Goal: Task Accomplishment & Management: Use online tool/utility

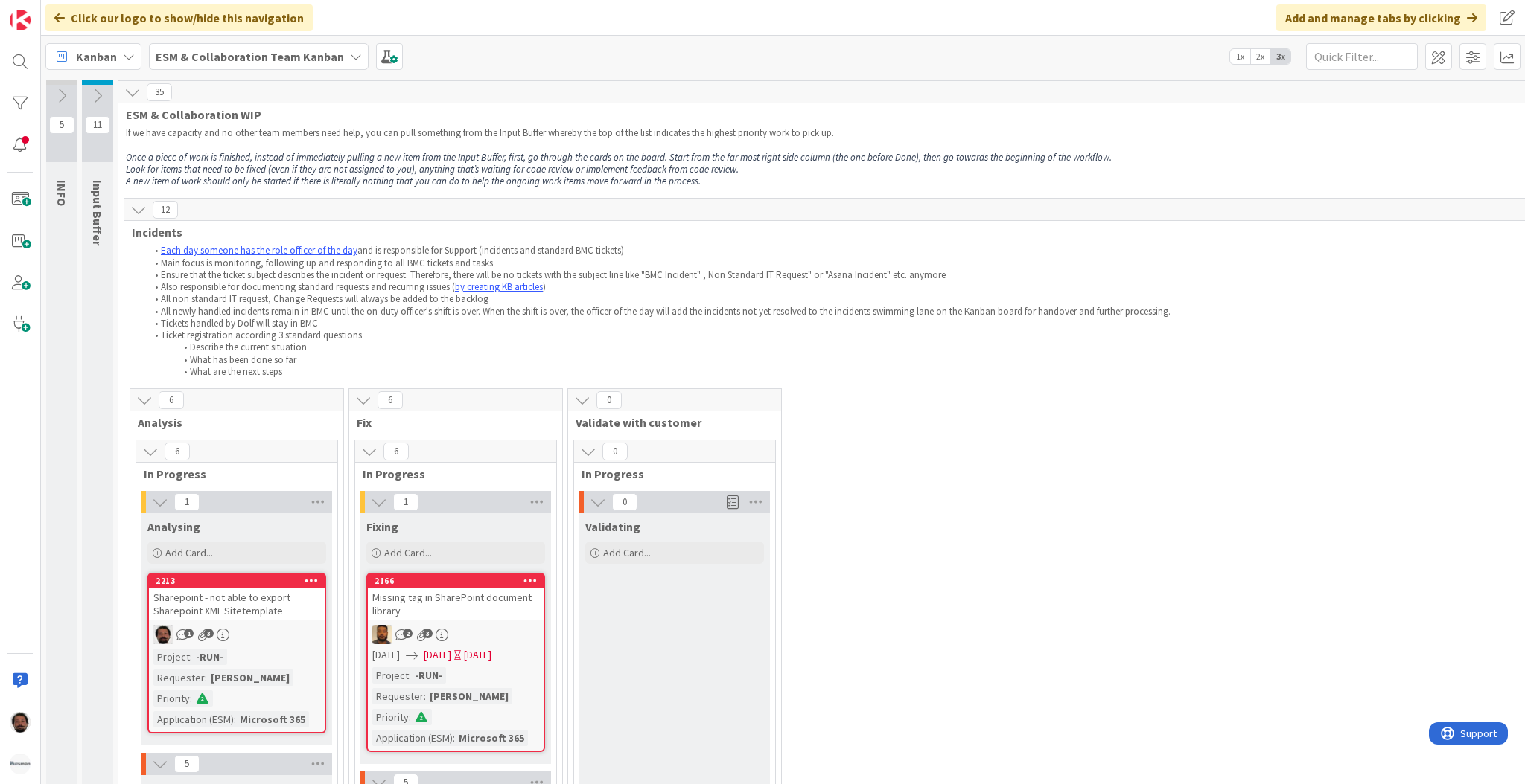
click at [289, 49] on b "ESM & Collaboration Team Kanban" at bounding box center [250, 56] width 189 height 15
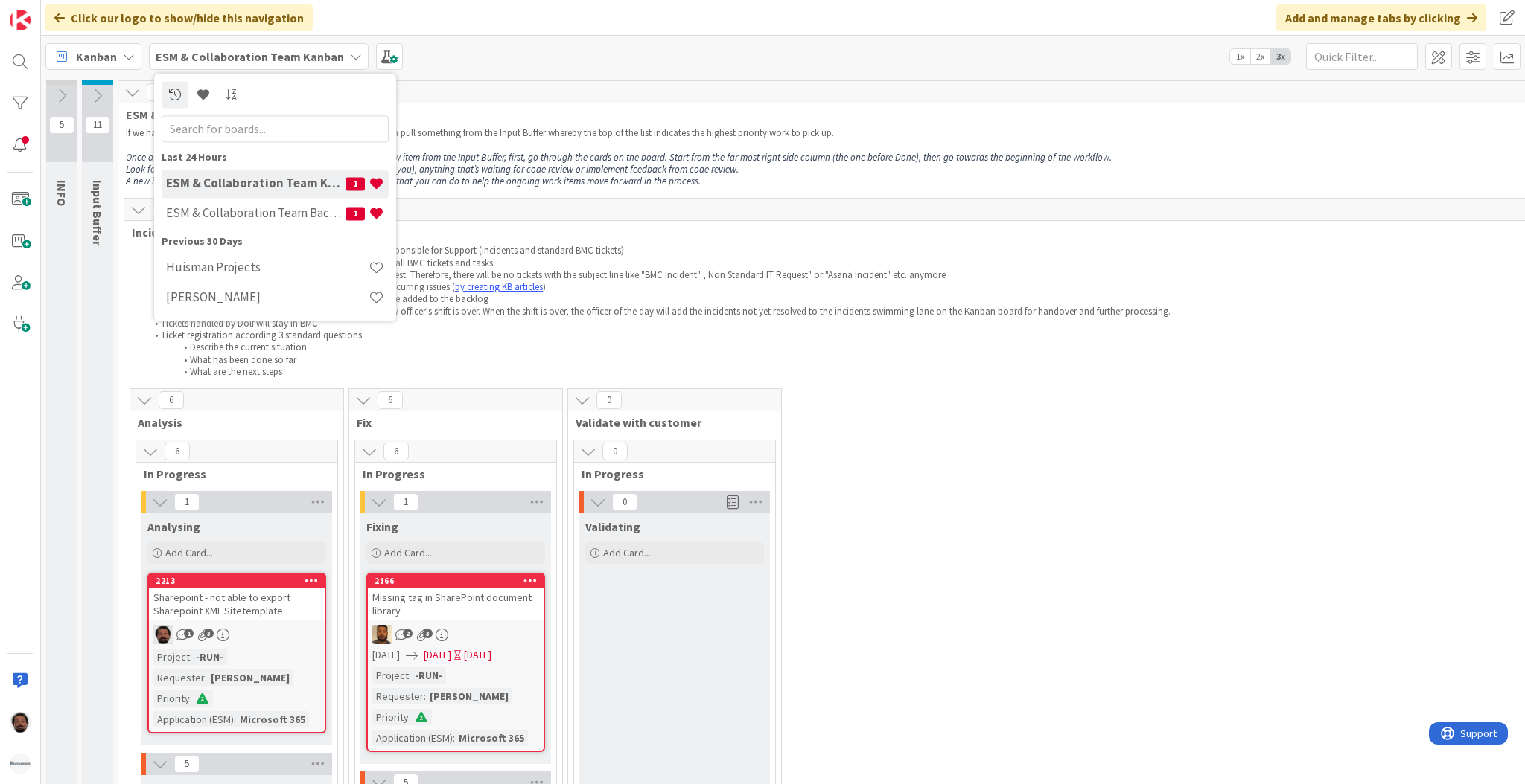
click at [787, 263] on li "Main focus is monitoring, following up and responding to all BMC tickets and ta…" at bounding box center [817, 264] width 1341 height 12
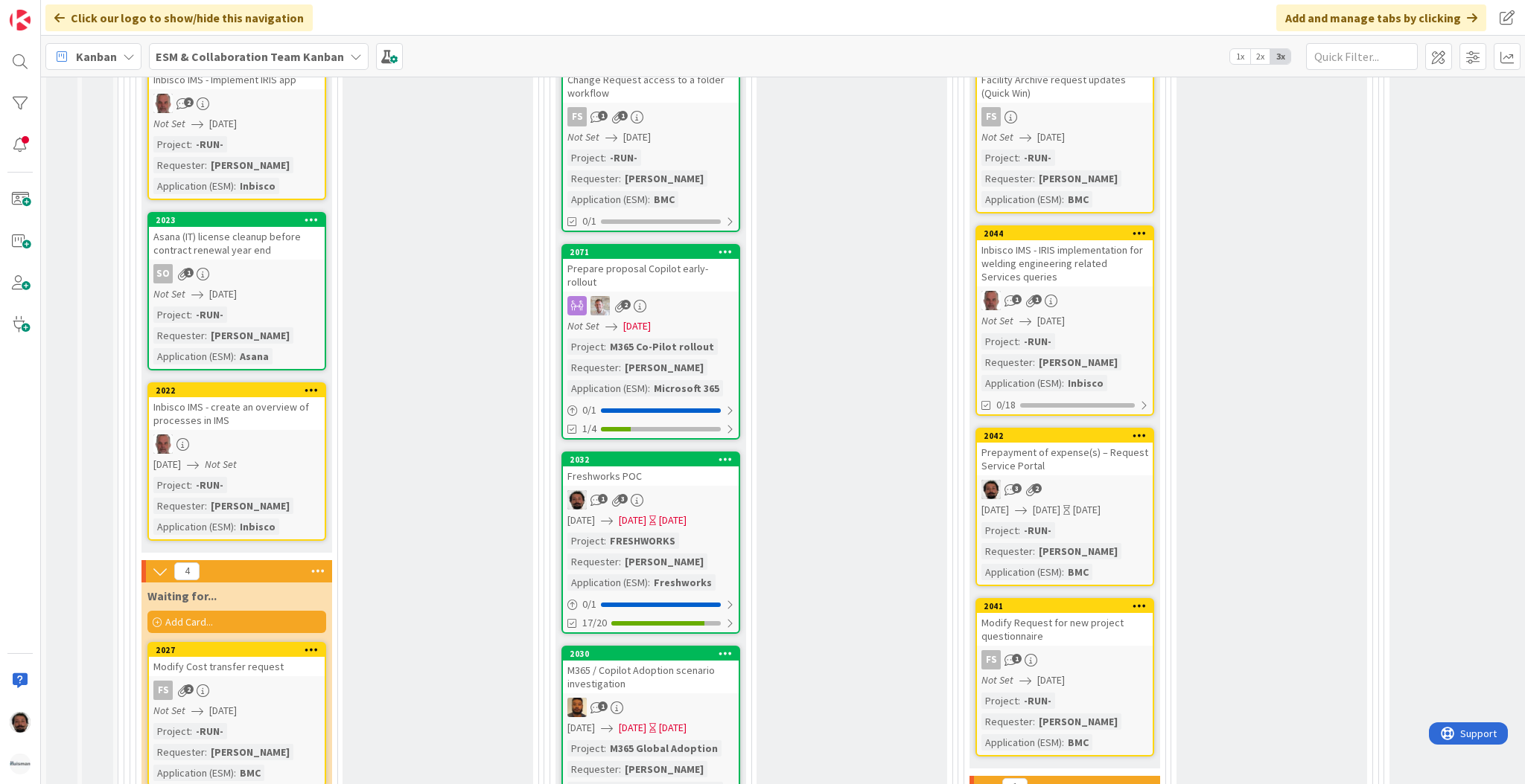
scroll to position [1920, 0]
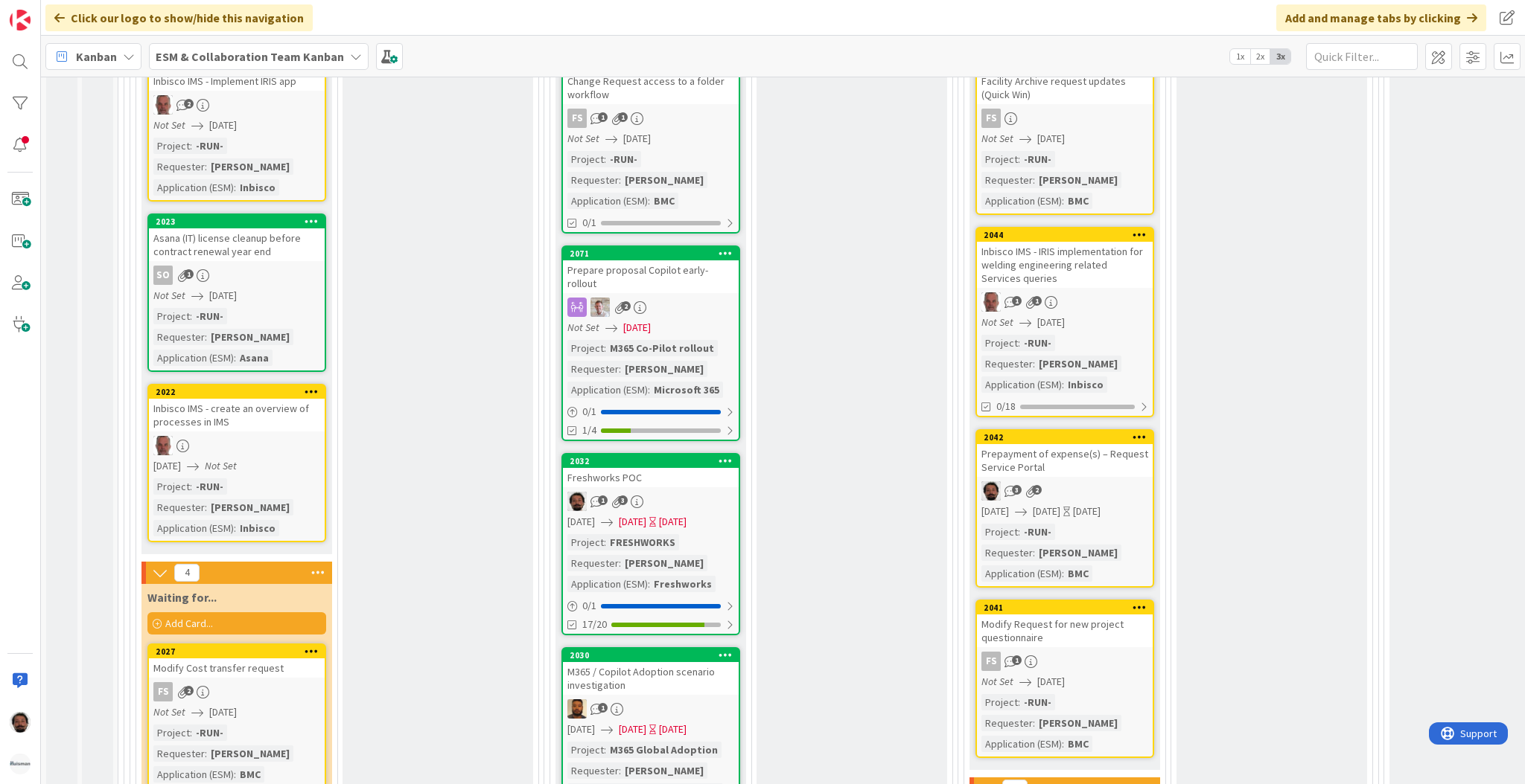
click at [687, 514] on div "Today" at bounding box center [673, 522] width 28 height 16
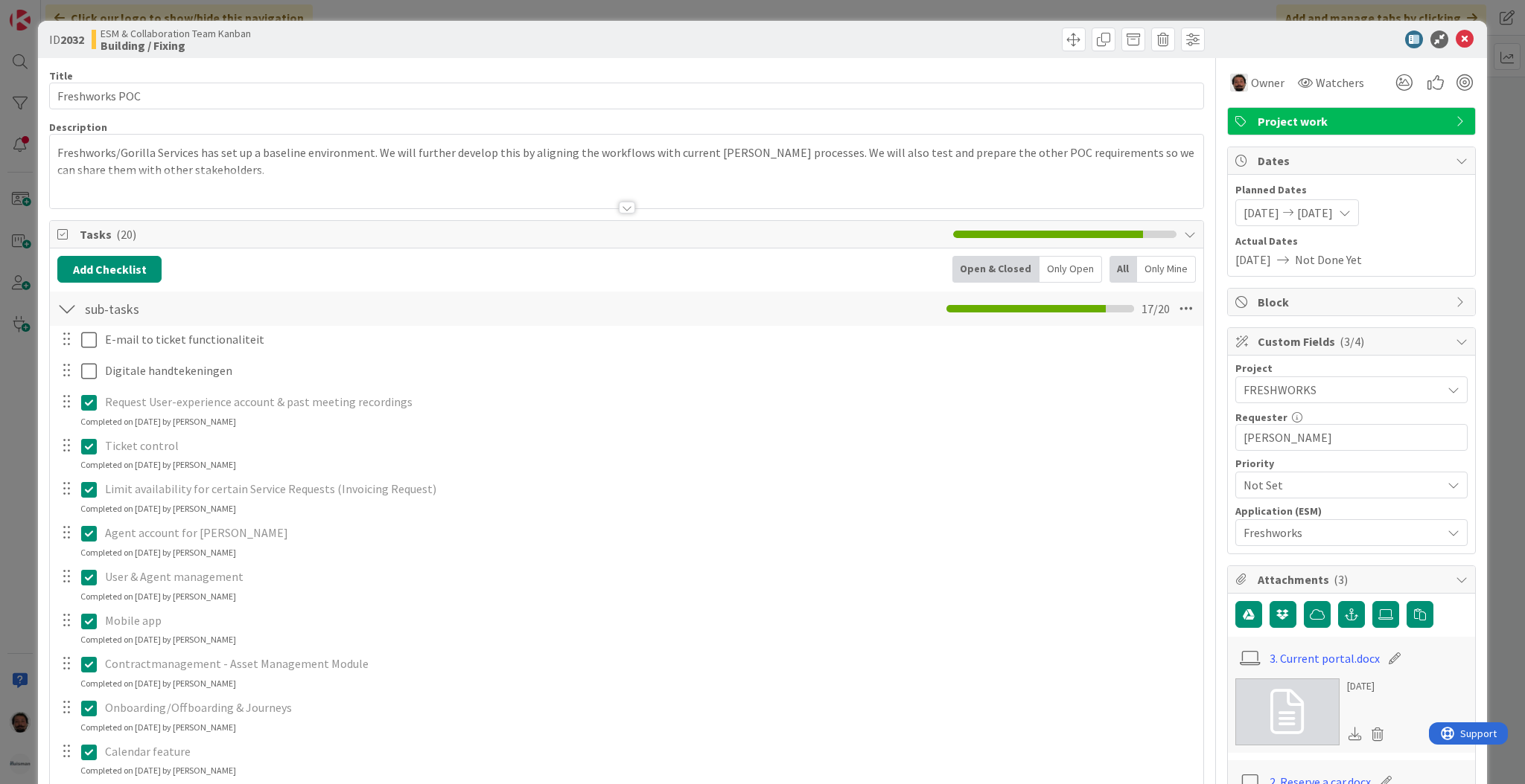
click at [1196, 220] on div "2025/10/07 2025/10/07" at bounding box center [1297, 213] width 124 height 27
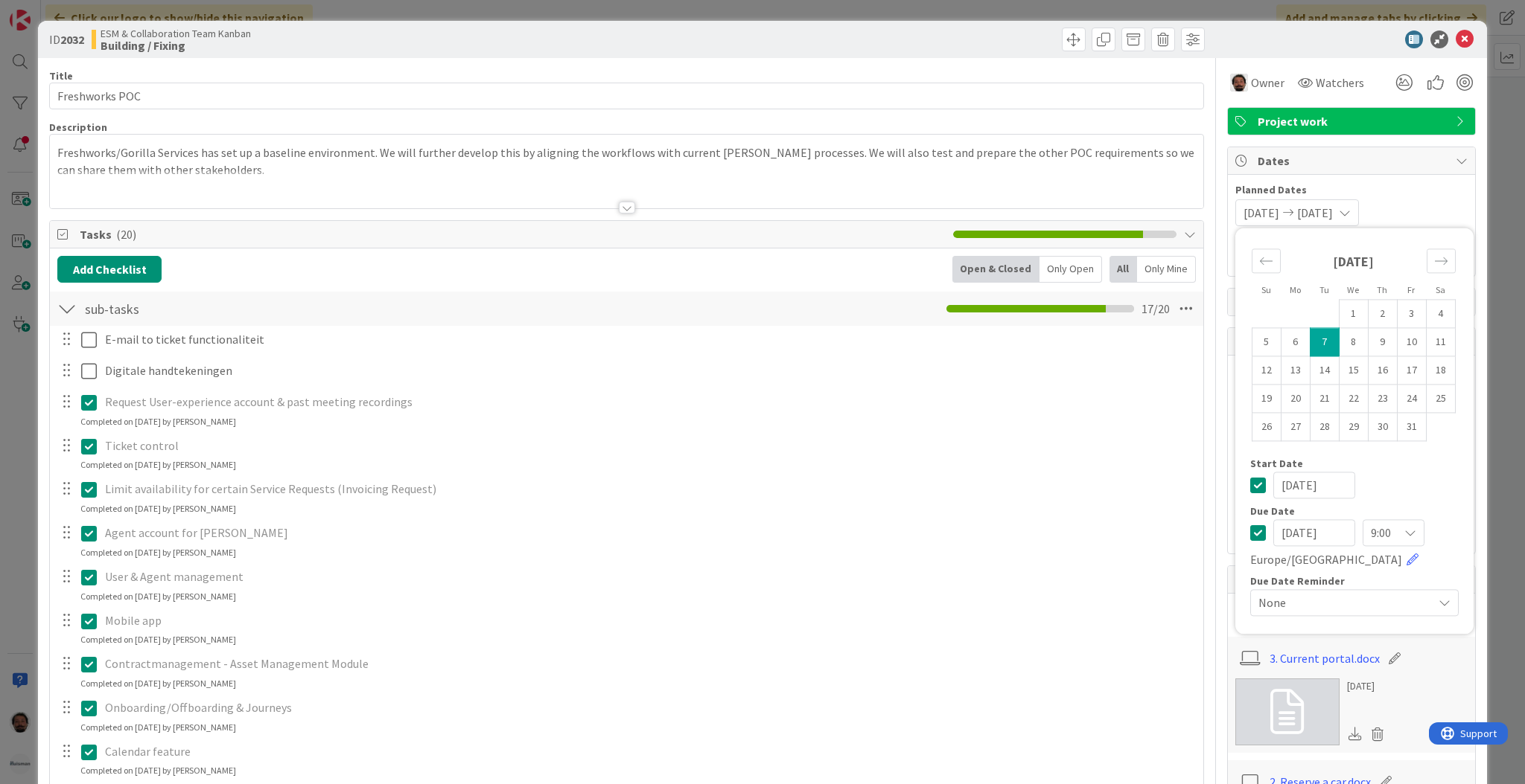
click at [1196, 542] on div "9:00" at bounding box center [1394, 532] width 62 height 27
click at [1196, 413] on span "13:00" at bounding box center [1349, 413] width 136 height 22
click at [1196, 220] on div "2025/10/07 2025/10/07 Su Mo Tu We Th Fr Sa September 2025 1 2 3 4 5 6 7 8 9 10 …" at bounding box center [1351, 213] width 232 height 27
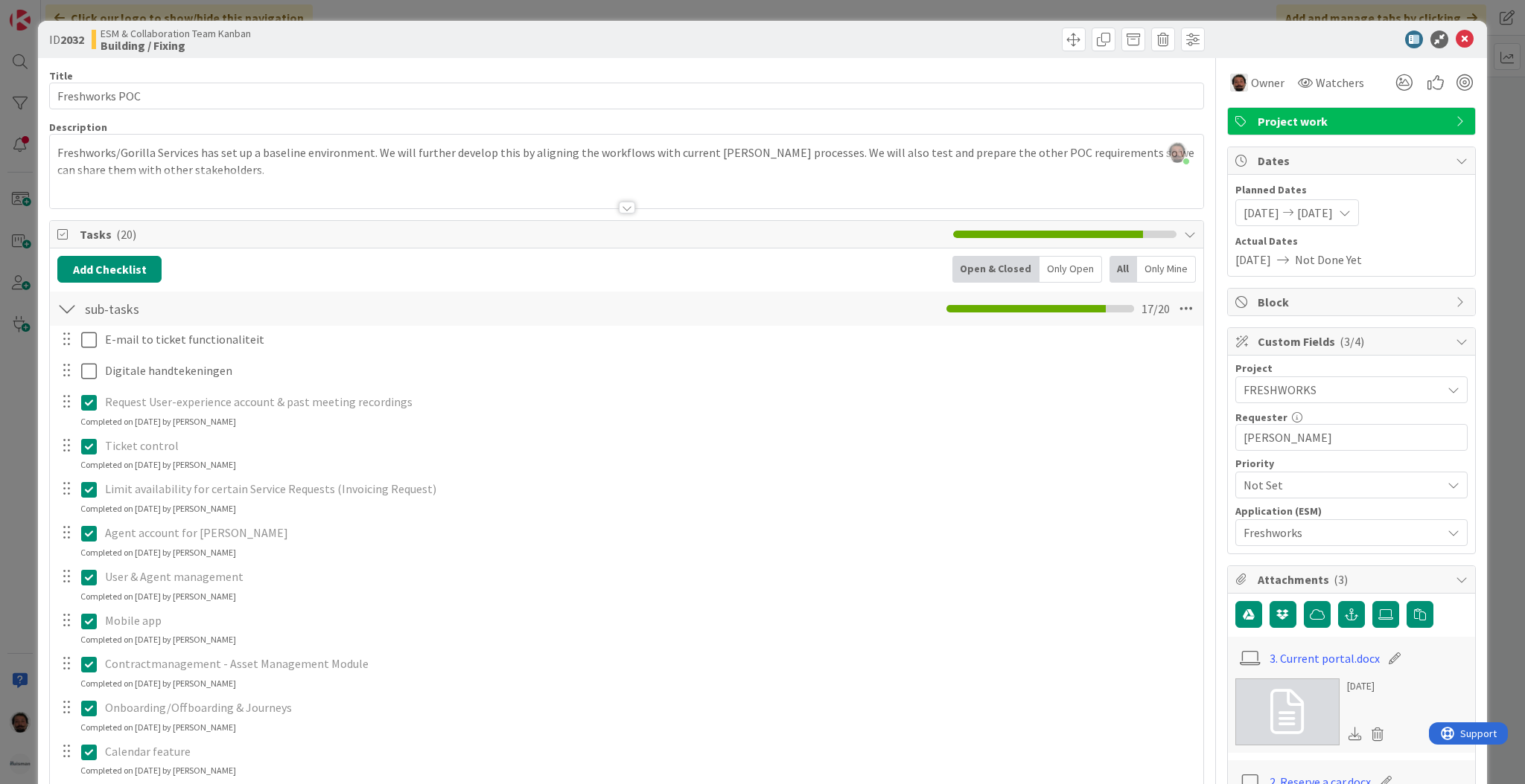
click at [1196, 208] on div "ID 2032 ESM & Collaboration Team Kanban Building / Fixing Title 15 / 128 Freshw…" at bounding box center [762, 392] width 1525 height 784
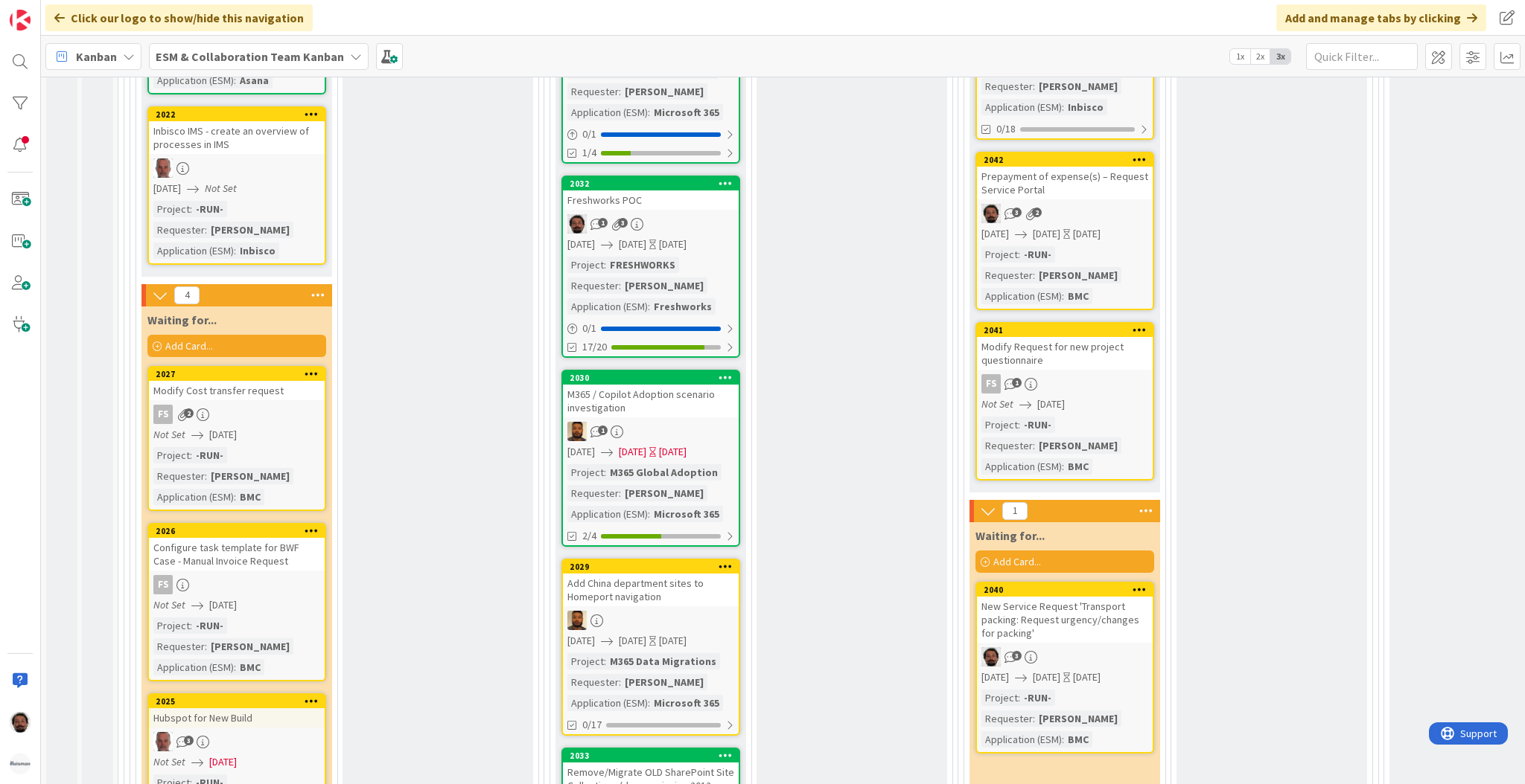
scroll to position [2194, 0]
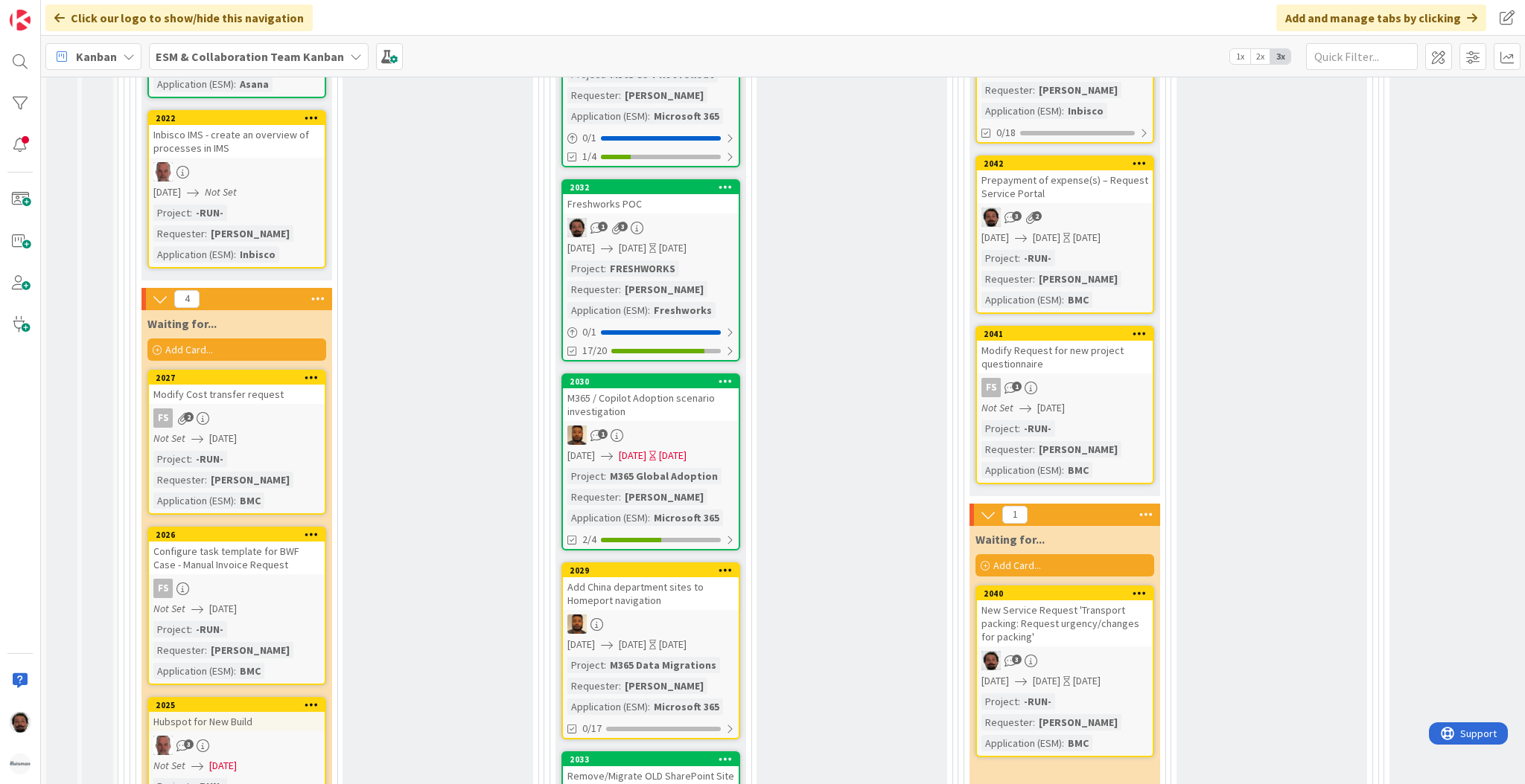
click at [1099, 600] on div "New Service Request 'Transport packing: Request urgency/changes for packing'" at bounding box center [1065, 623] width 176 height 46
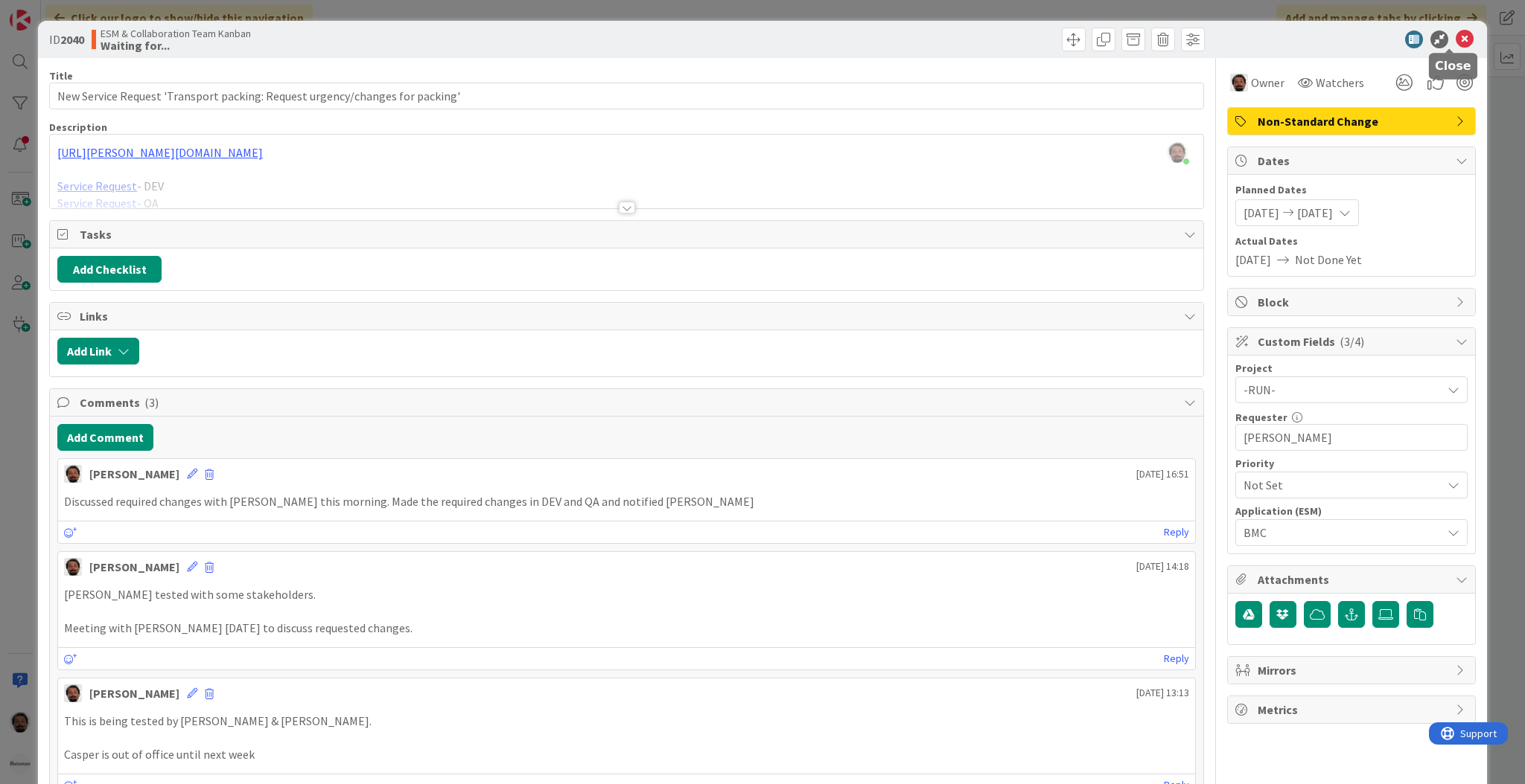
click at [1196, 40] on icon at bounding box center [1465, 40] width 18 height 18
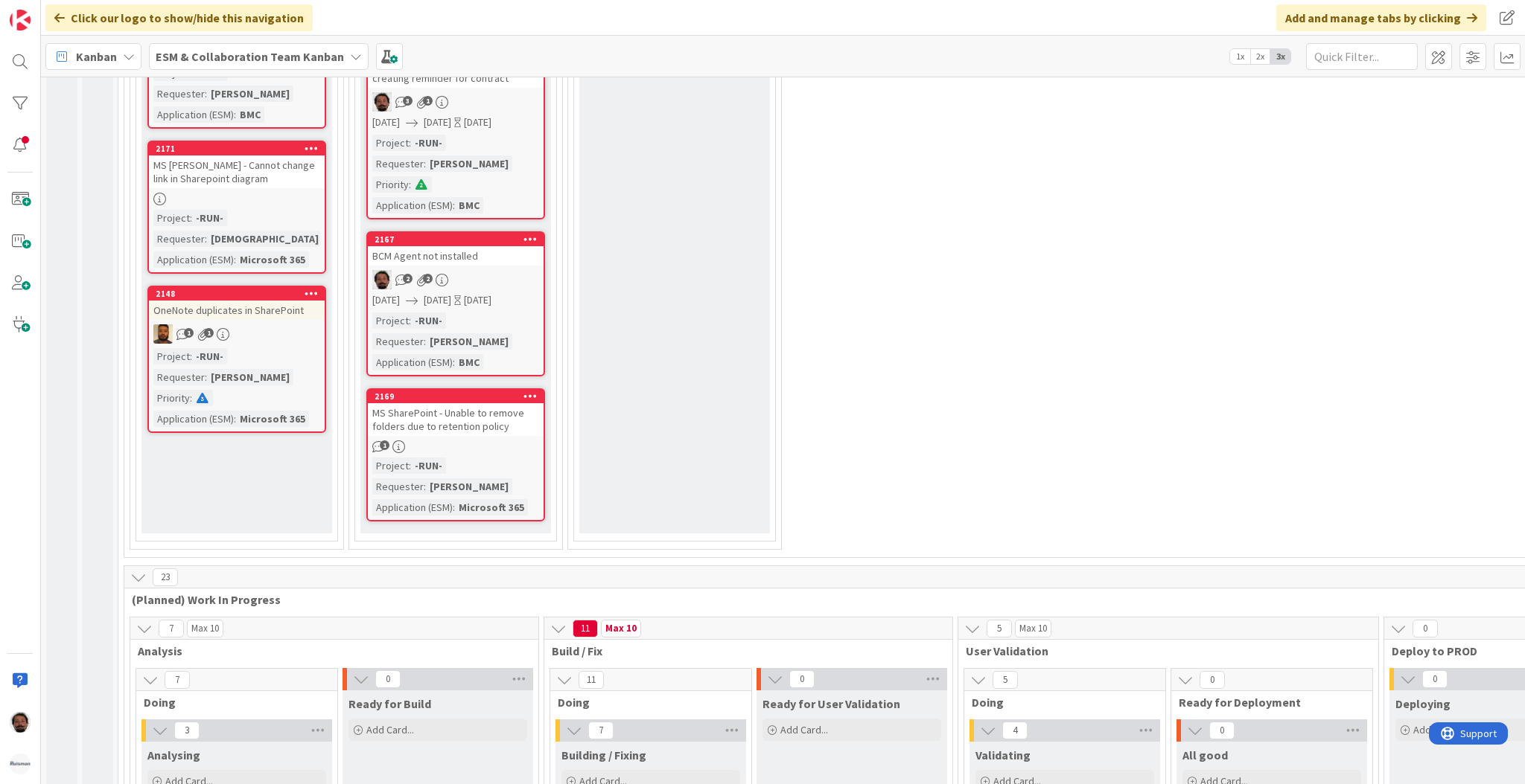
scroll to position [1044, 0]
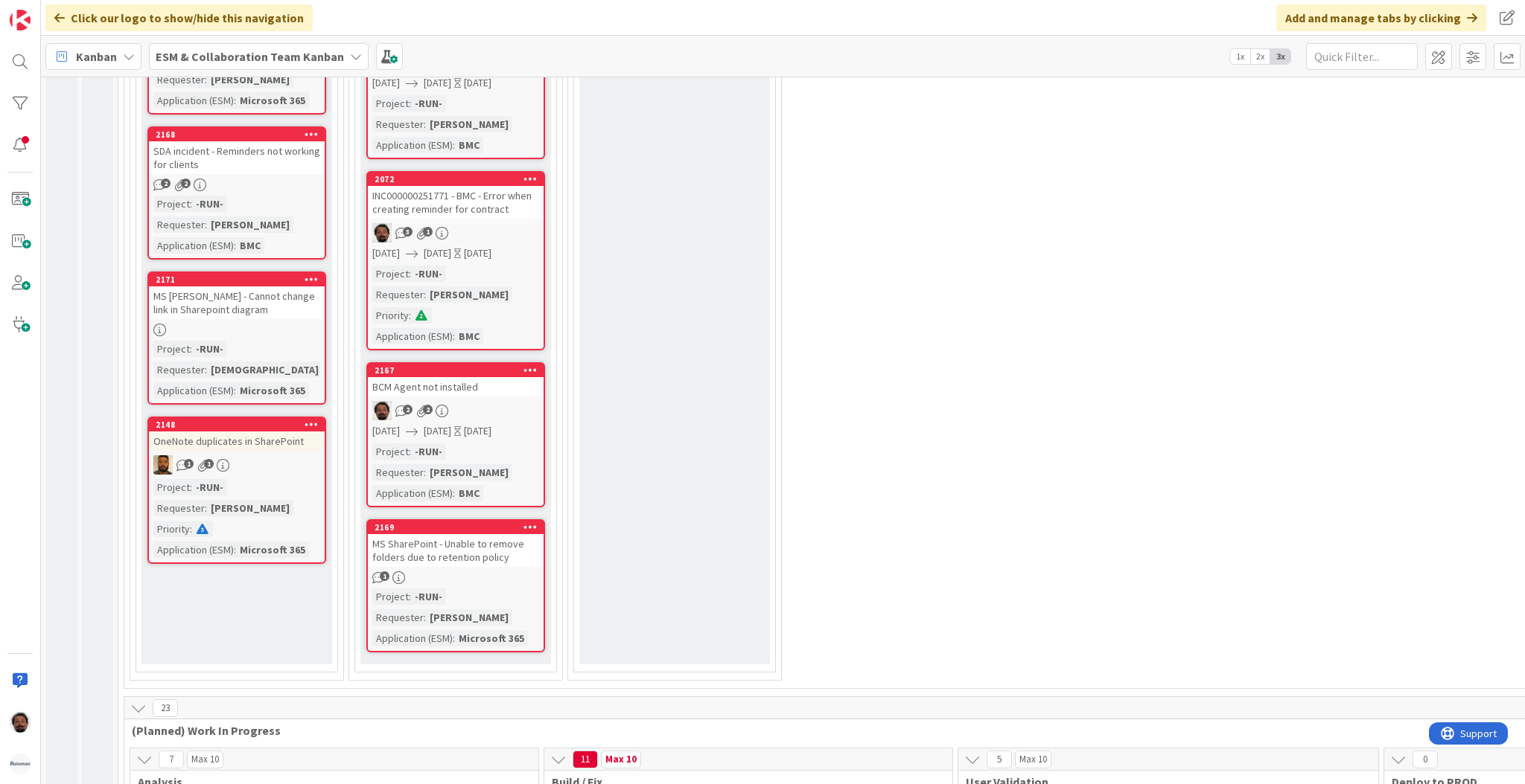
click at [503, 378] on div "BCM Agent not installed" at bounding box center [456, 387] width 176 height 19
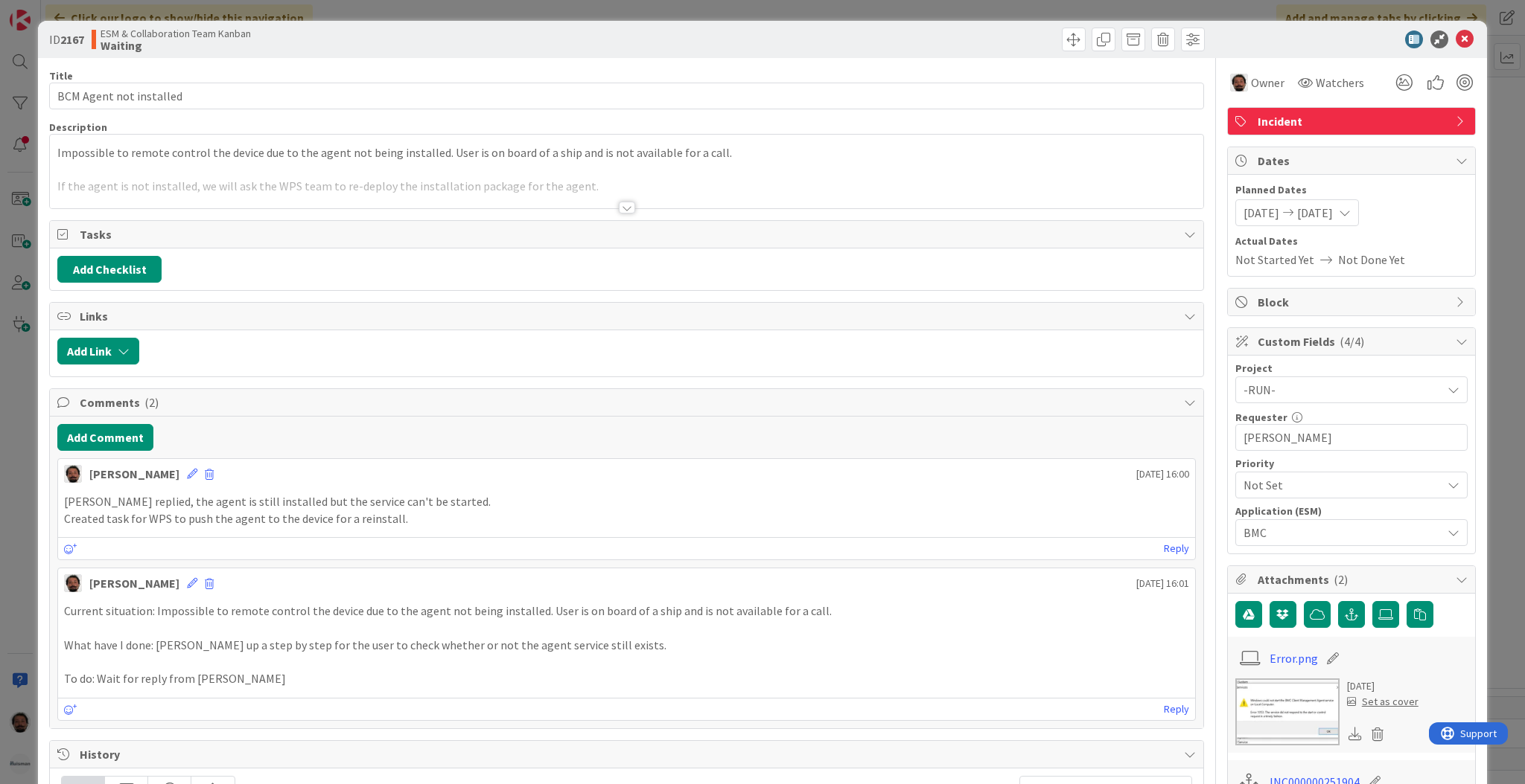
click at [619, 212] on div at bounding box center [627, 208] width 16 height 12
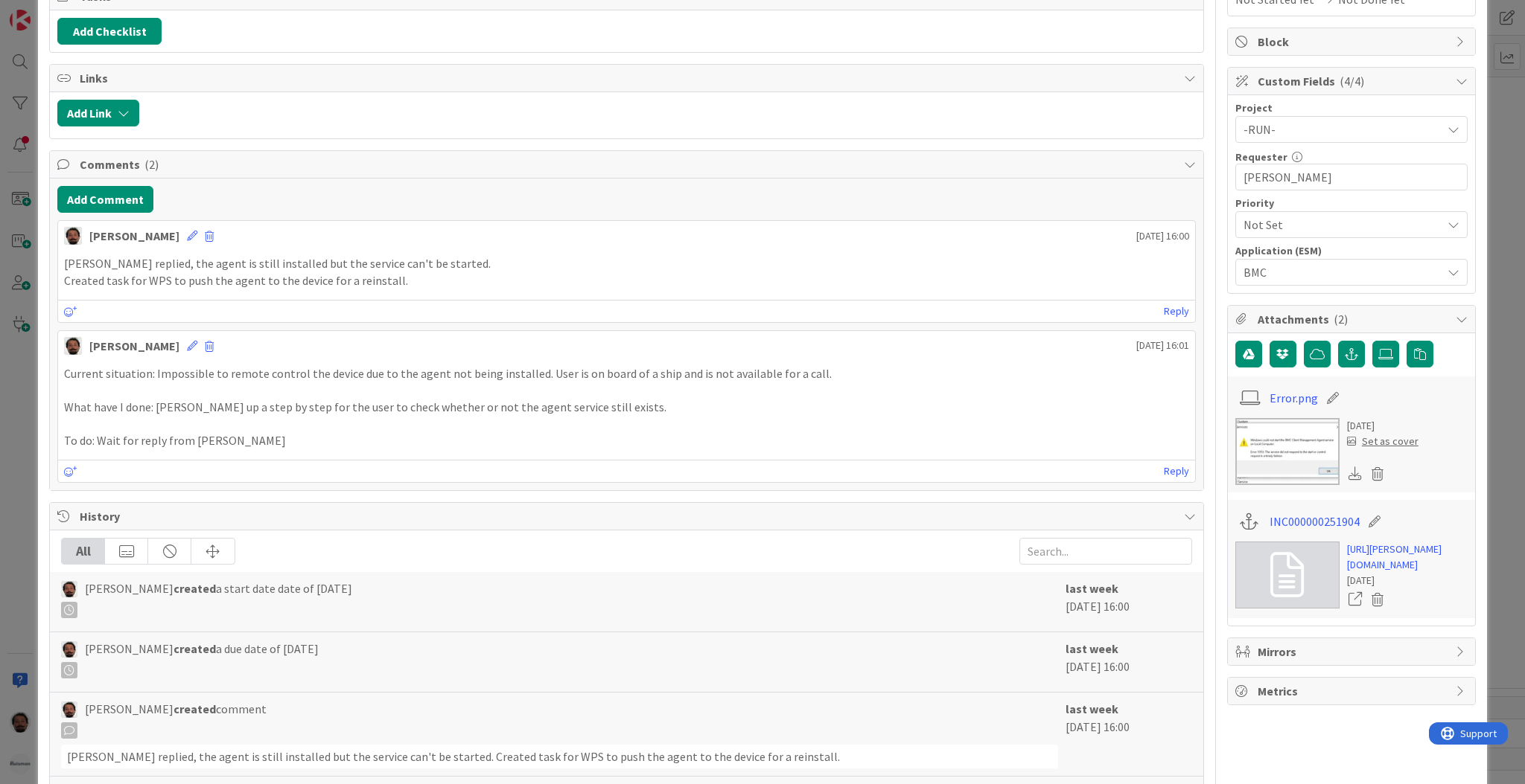
scroll to position [262, 0]
click at [1196, 565] on link "https://huisman-smartit.onbmc.com/smartit/app/#/incident/IDGHEXFAF704DATCO598TC…" at bounding box center [1407, 555] width 121 height 31
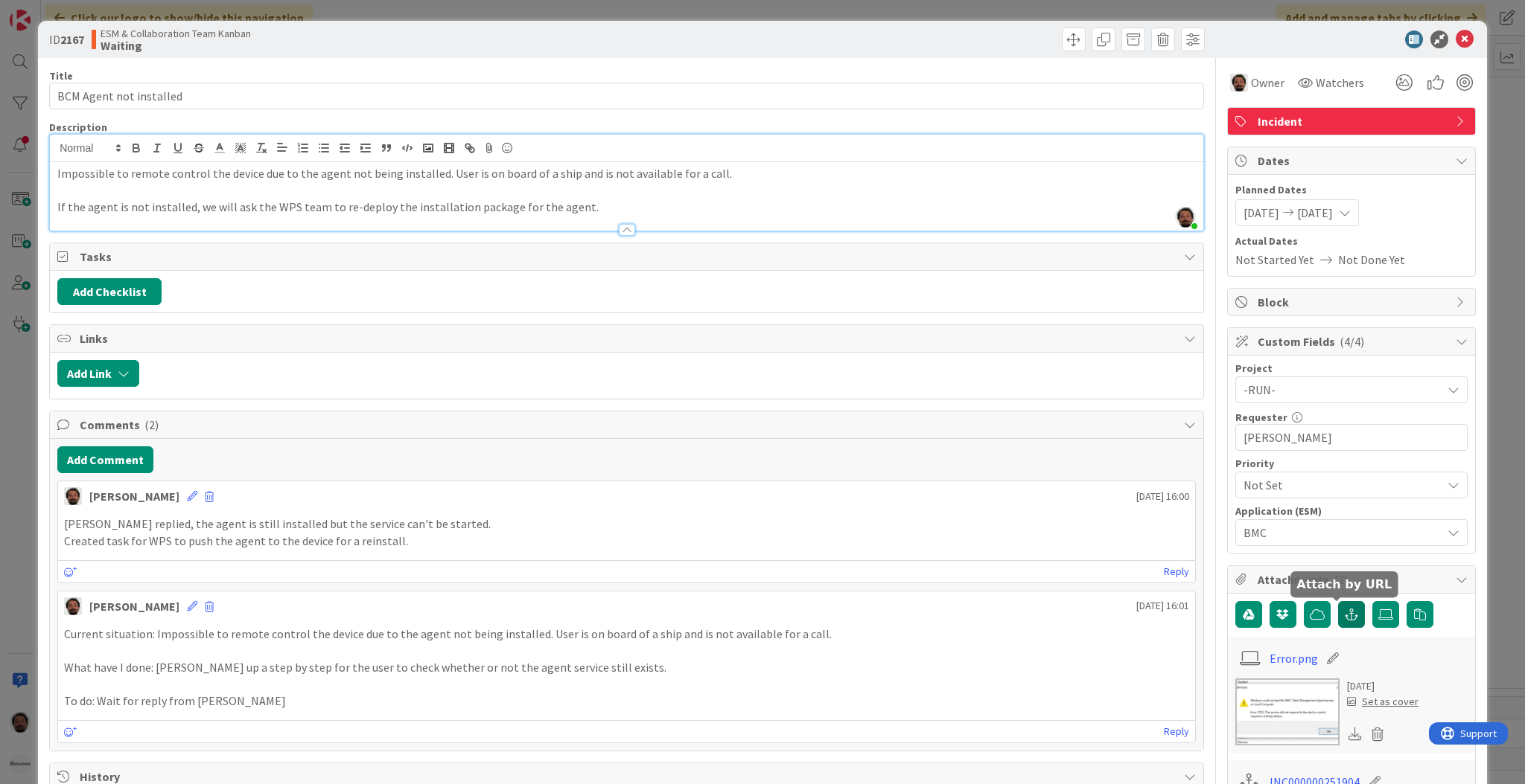
click at [1196, 607] on button "button" at bounding box center [1351, 614] width 27 height 27
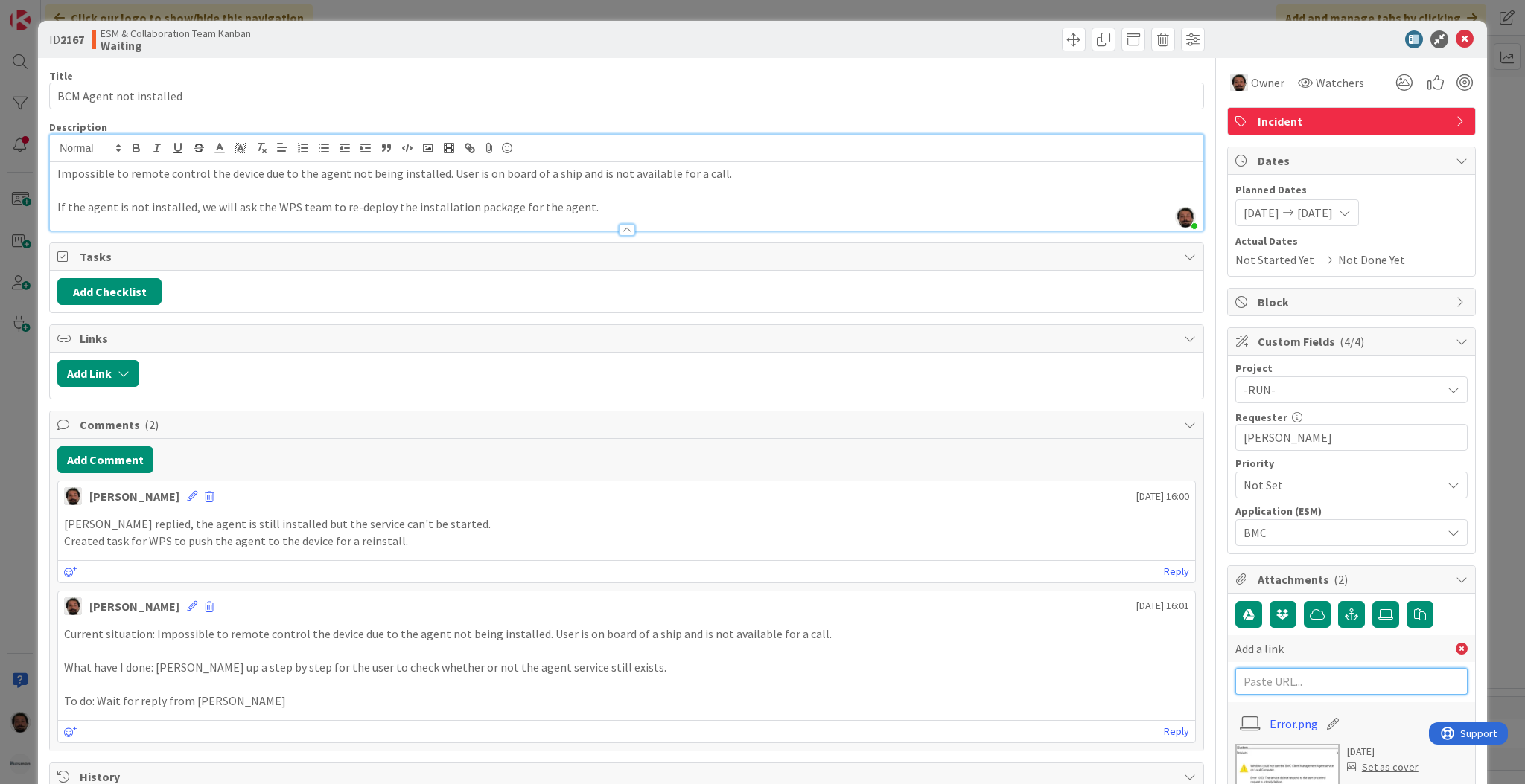
click at [1196, 675] on input "text" at bounding box center [1351, 681] width 232 height 27
paste input "https://huisman-smartit.onbmc.com/smartit/app/#/task/TMGE78O8I4A50ATD6A3FTD6A3F…"
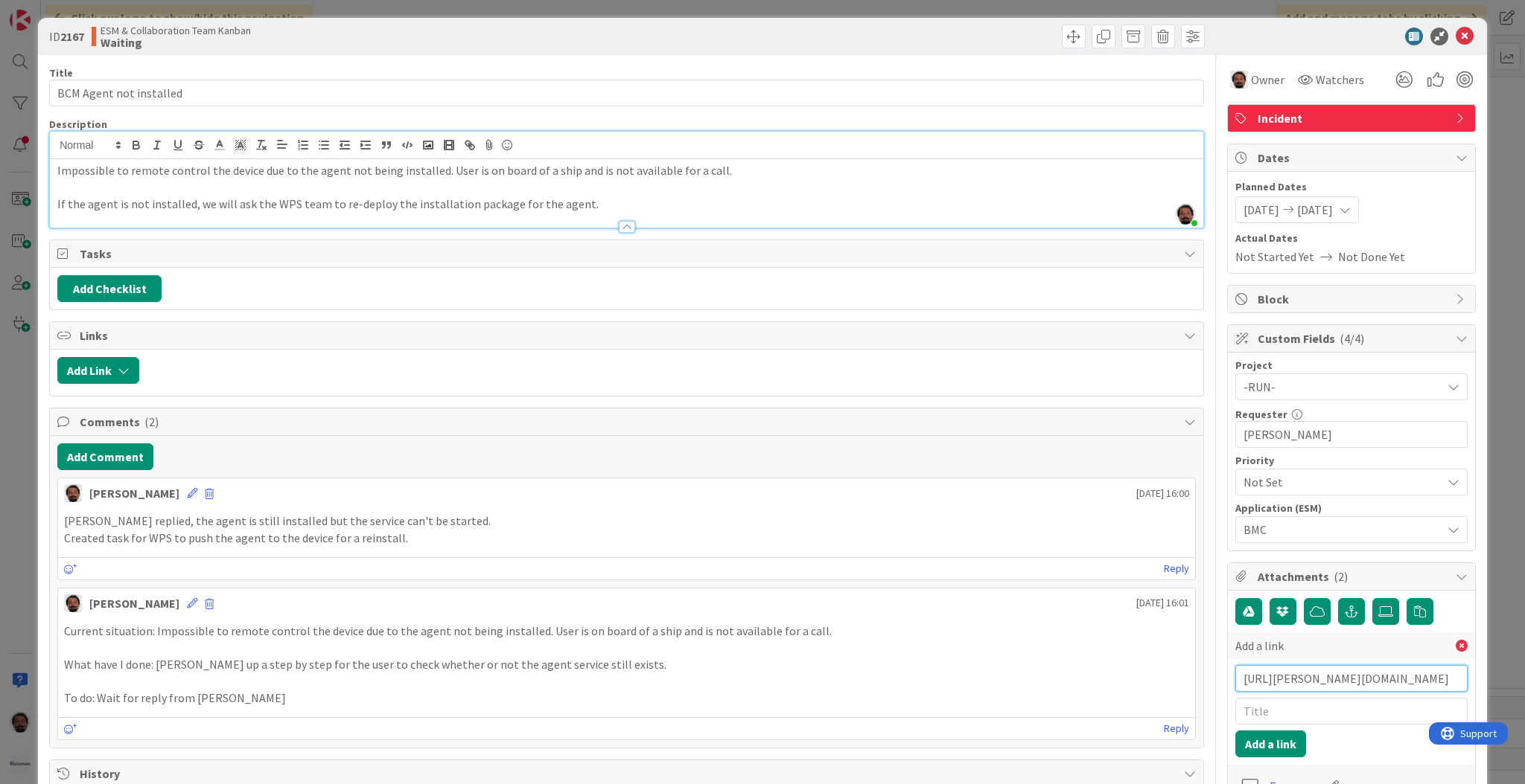
type input "https://huisman-smartit.onbmc.com/smartit/app/#/task/TMGE78O8I4A50ATD6A3FTD6A3F…"
click at [1196, 716] on input "text" at bounding box center [1351, 711] width 232 height 27
paste input "TAS000000065660"
paste input "Push BMC Agent to SCH01-20-222M"
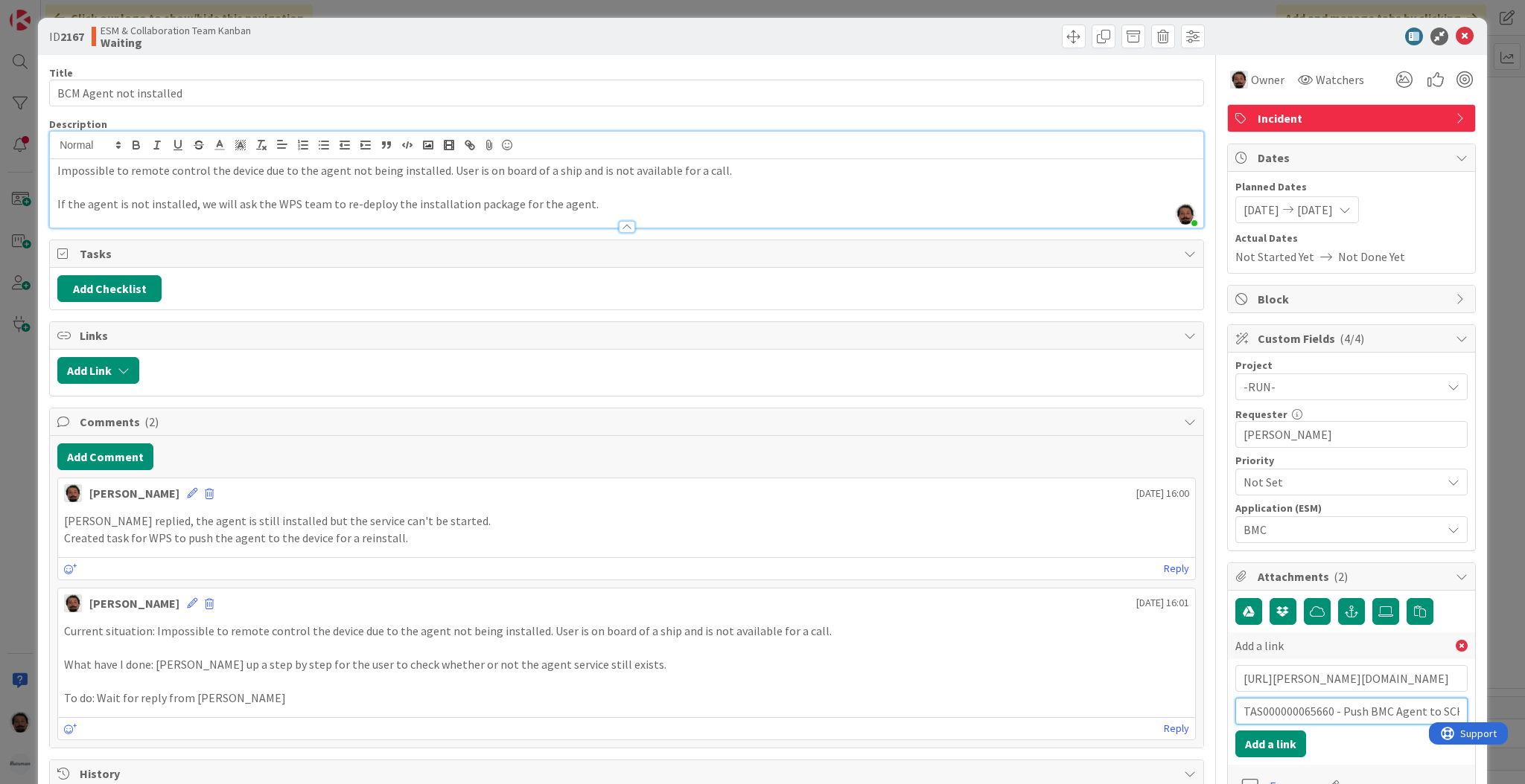
scroll to position [0, 56]
type input "TAS000000065660 - Push BMC Agent to SCH01-20-222M"
click at [1196, 747] on button "Add a link" at bounding box center [1270, 744] width 71 height 27
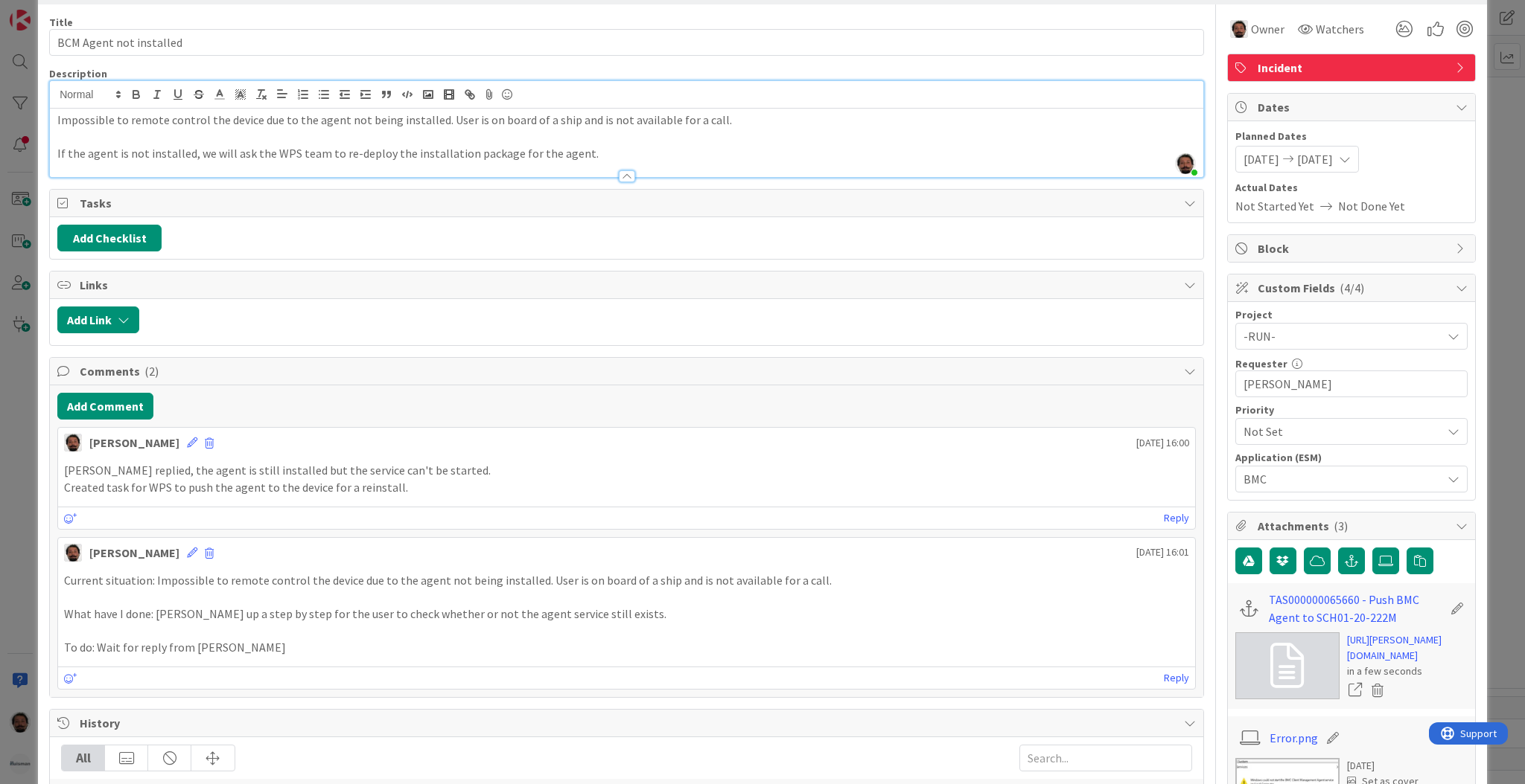
scroll to position [0, 0]
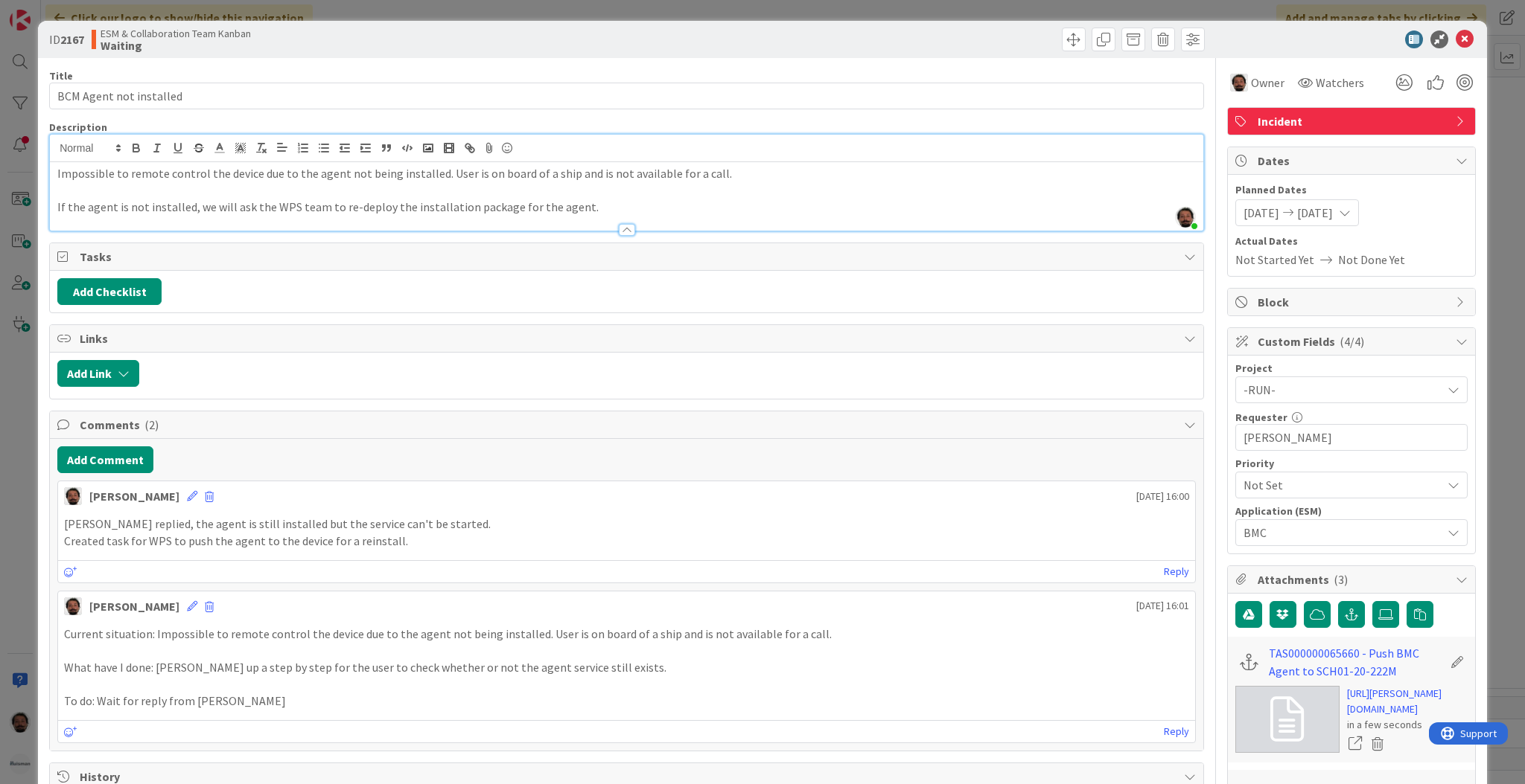
click at [133, 439] on div "Add Comment Akif Cevik 2025 October 01 16:00 David replied, the agent is still …" at bounding box center [627, 595] width 1153 height 312
click at [135, 449] on button "Add Comment" at bounding box center [105, 459] width 96 height 27
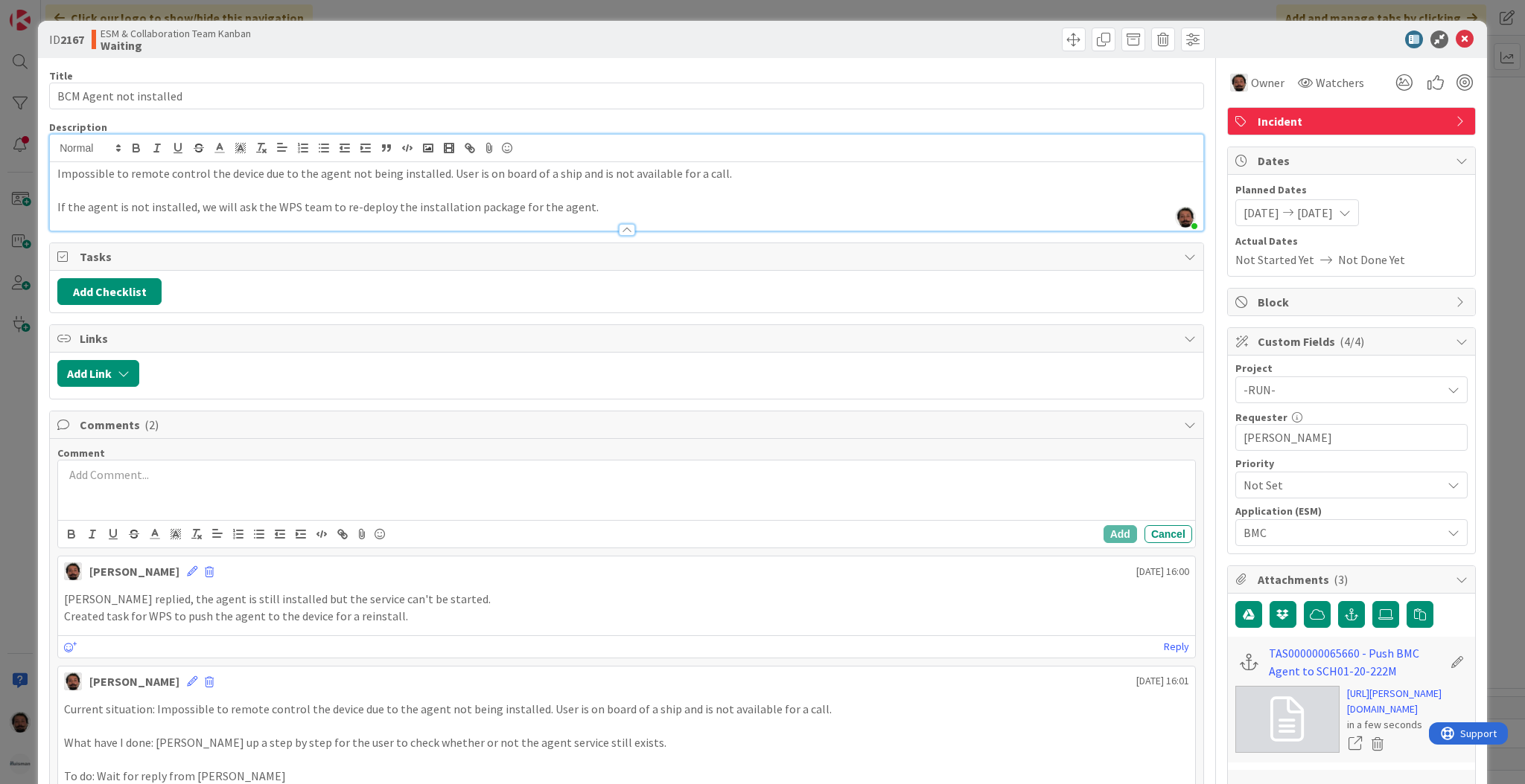
click at [262, 473] on p at bounding box center [627, 474] width 1125 height 17
click at [1103, 536] on button "Add" at bounding box center [1120, 534] width 34 height 18
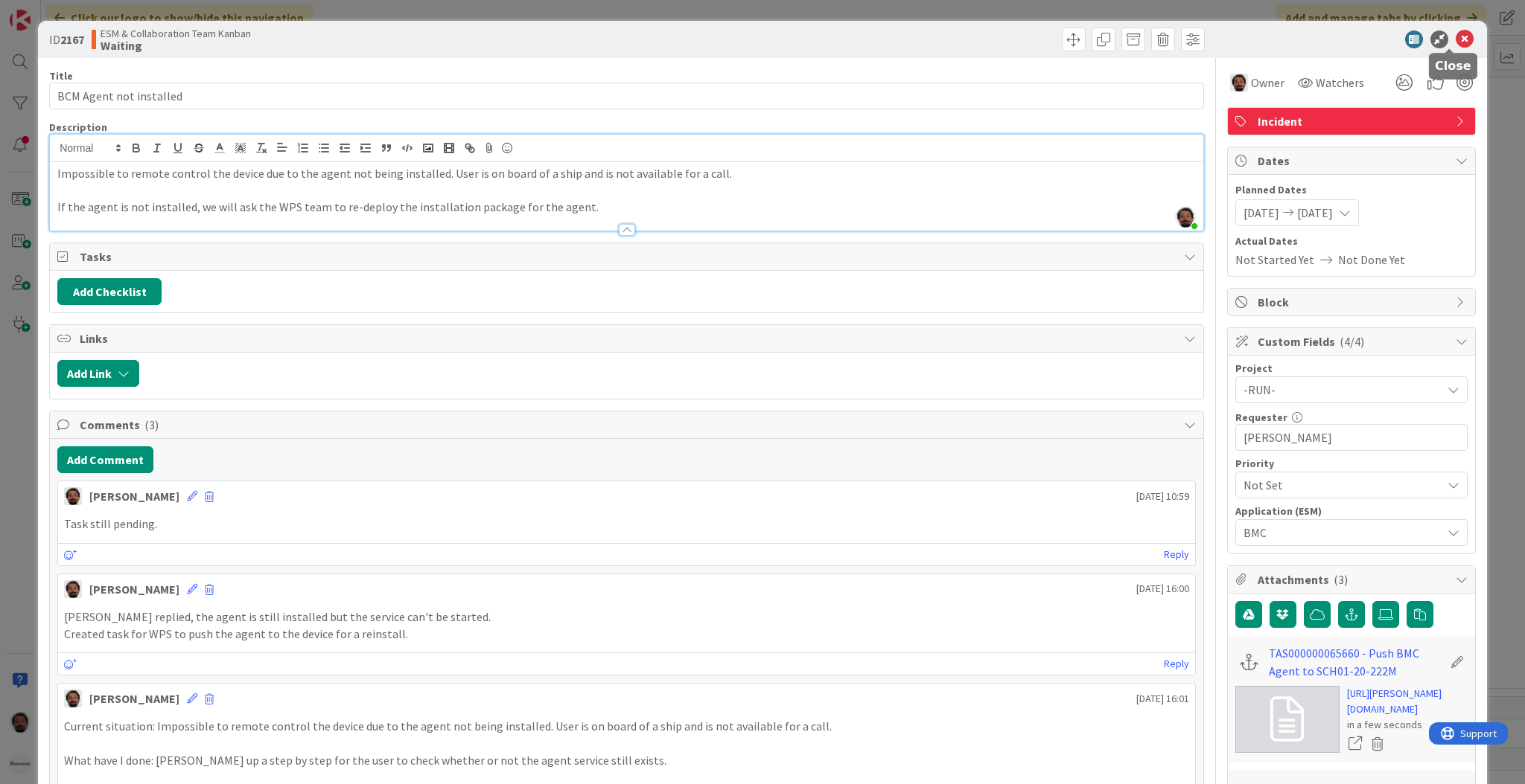
click at [1196, 37] on icon at bounding box center [1465, 40] width 18 height 18
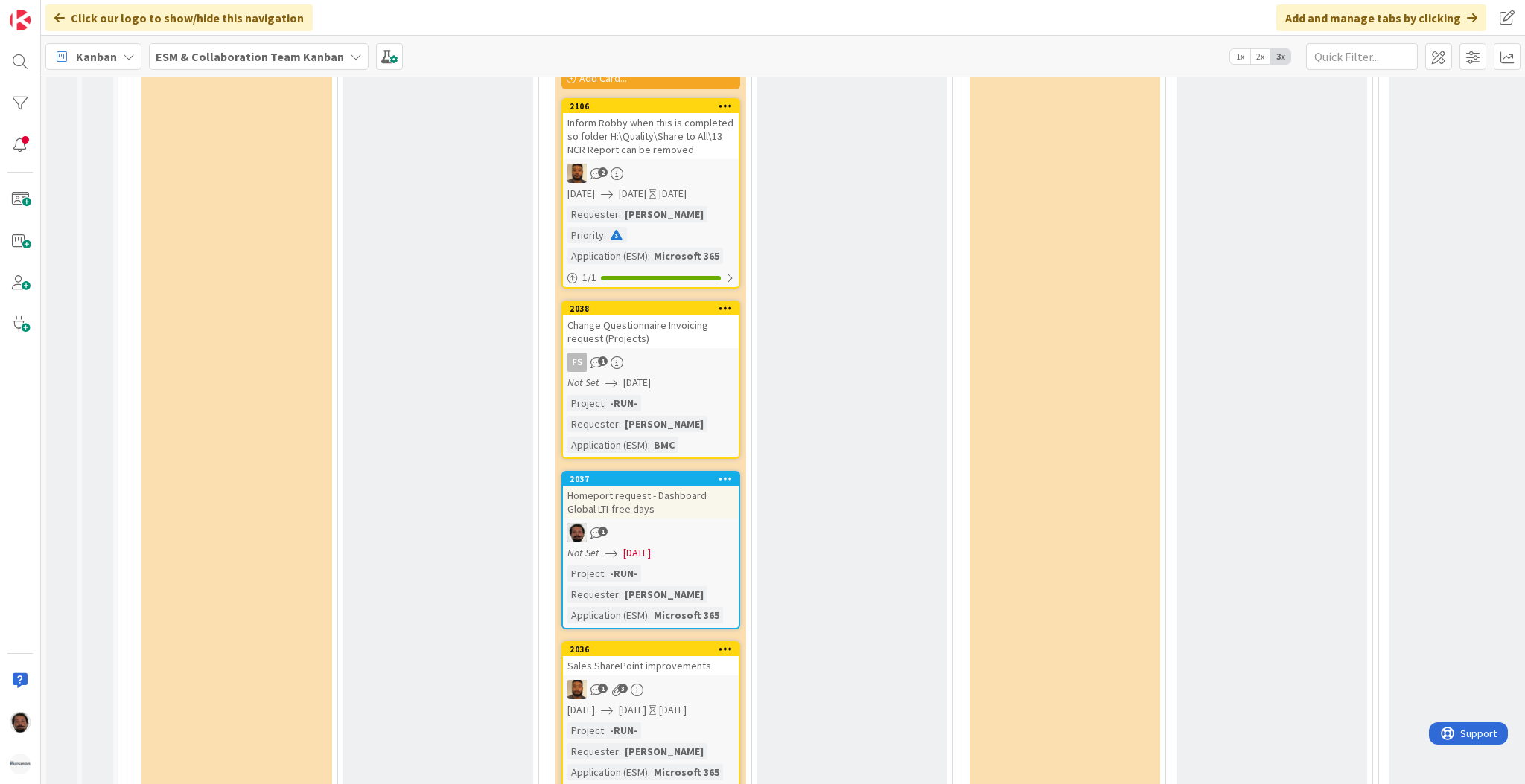
scroll to position [3379, 0]
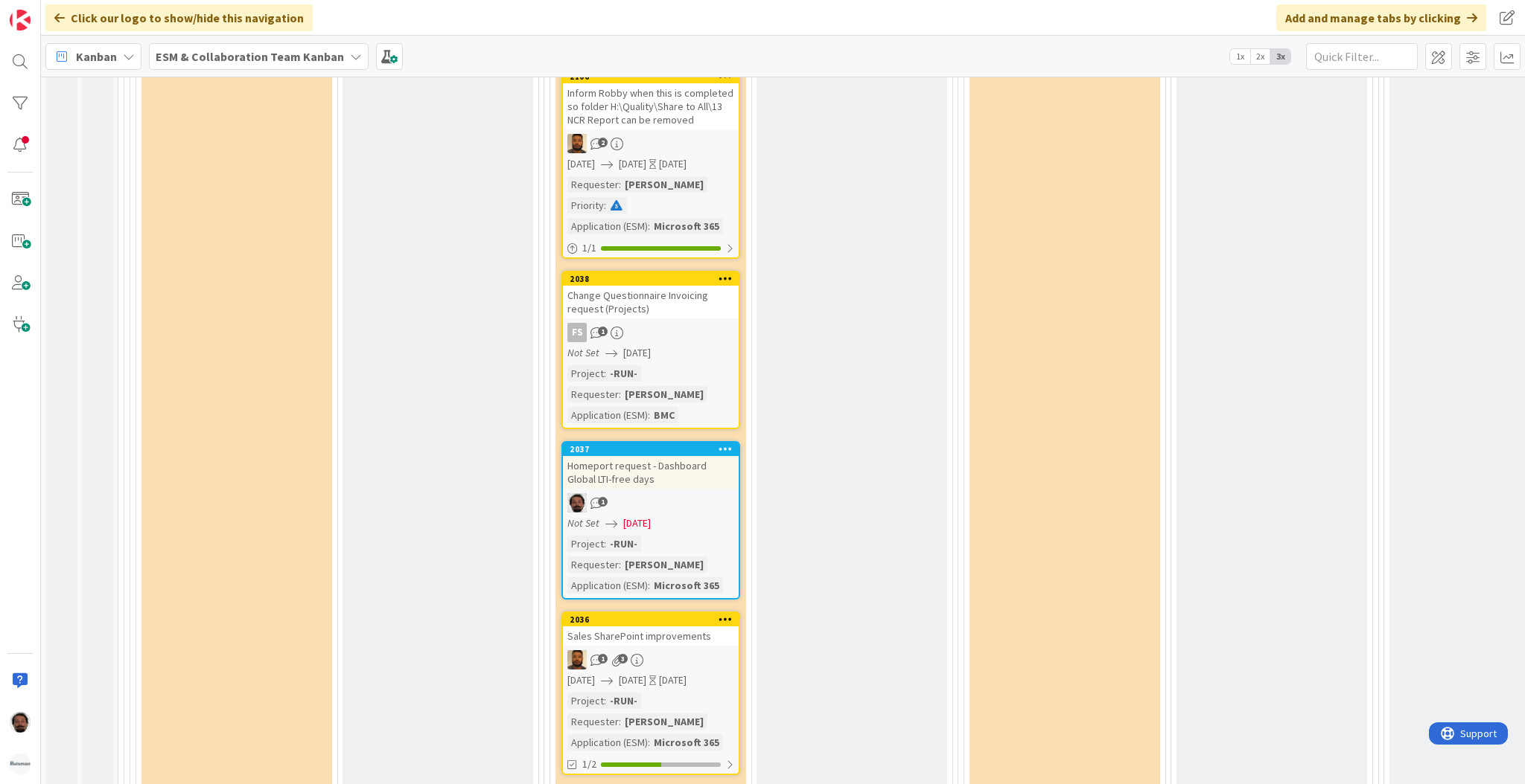
click at [684, 456] on div "Homeport request - Dashboard Global LTI-free days" at bounding box center [651, 472] width 176 height 33
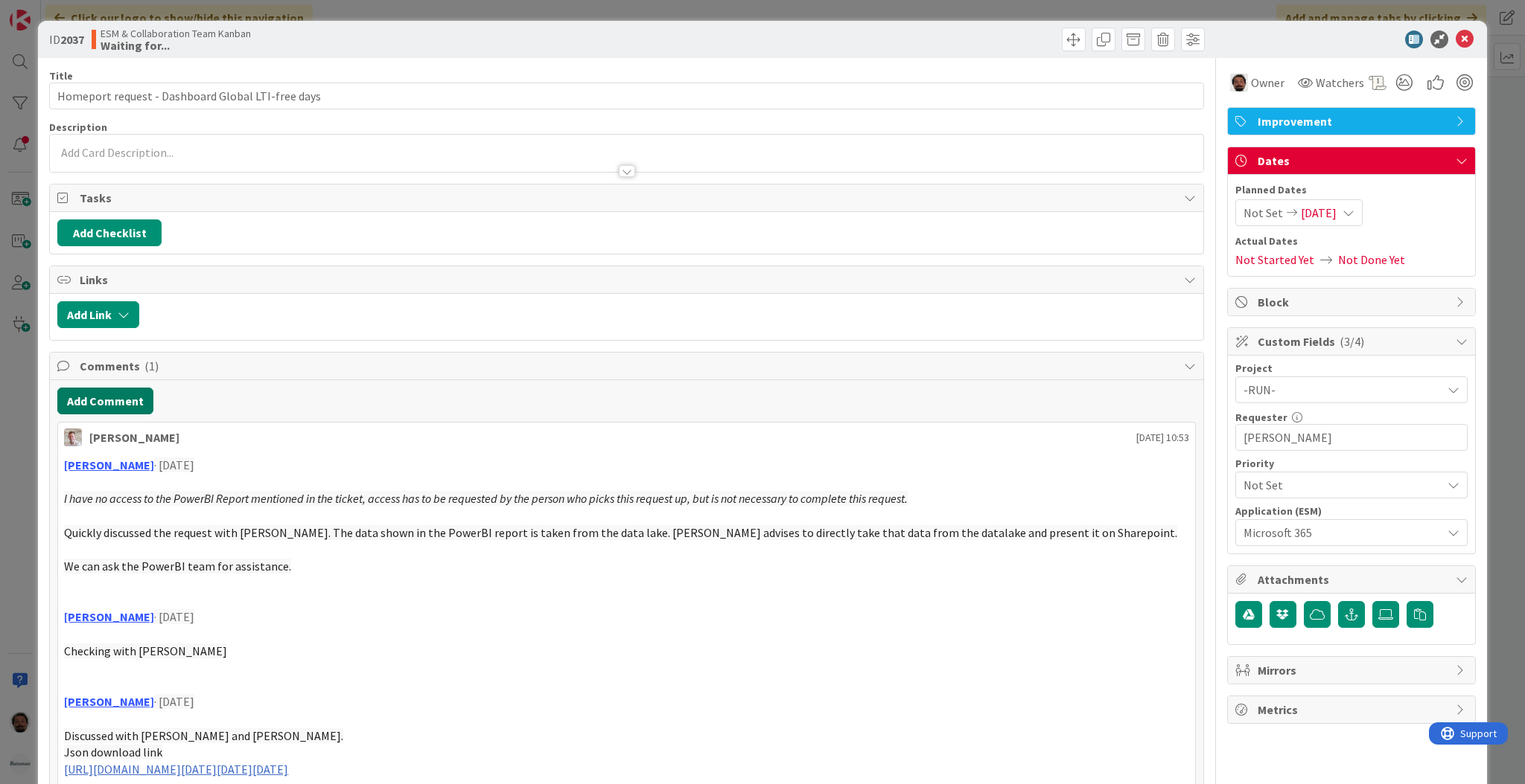
click at [113, 398] on button "Add Comment" at bounding box center [105, 400] width 96 height 27
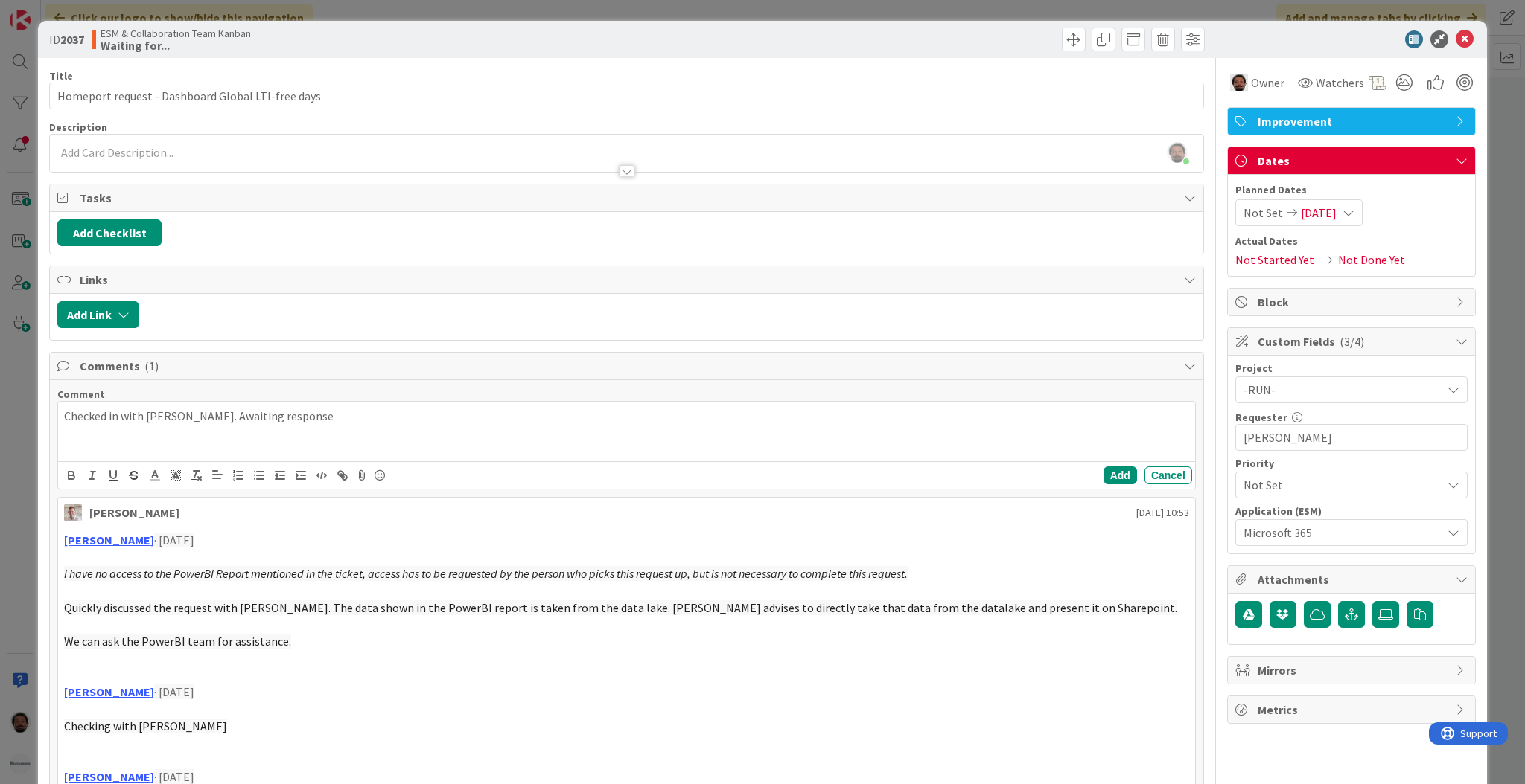
click at [329, 431] on div "Checked in with Paul. Awaiting response" at bounding box center [627, 431] width 1137 height 60
click at [1103, 476] on button "Add" at bounding box center [1120, 475] width 34 height 18
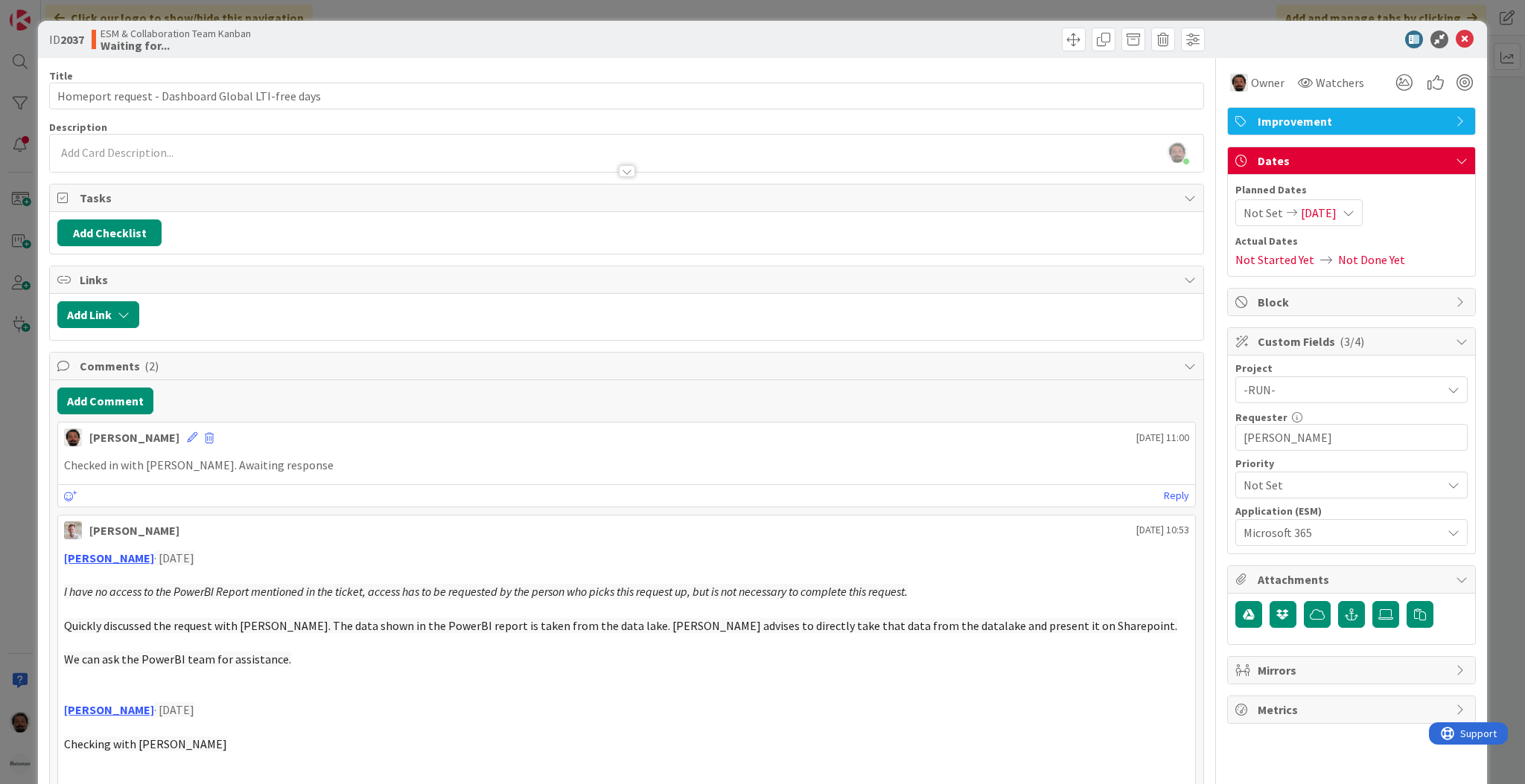
click at [1196, 208] on span "2025/10/06" at bounding box center [1319, 213] width 36 height 18
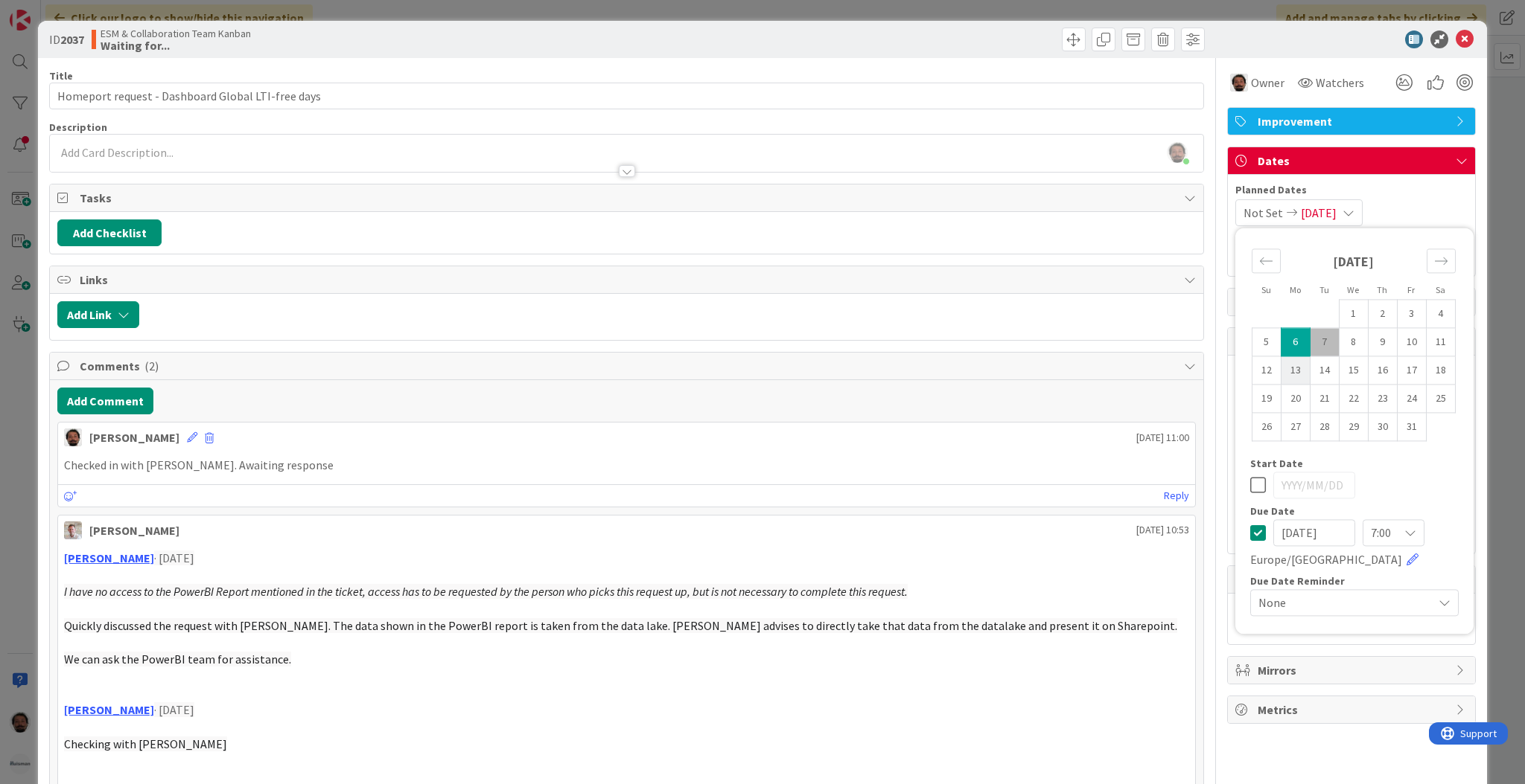
click at [1196, 371] on td "13" at bounding box center [1295, 371] width 29 height 28
type input "2025/10/13"
click at [1196, 371] on td "13" at bounding box center [1295, 371] width 29 height 28
type input "2025/10/13"
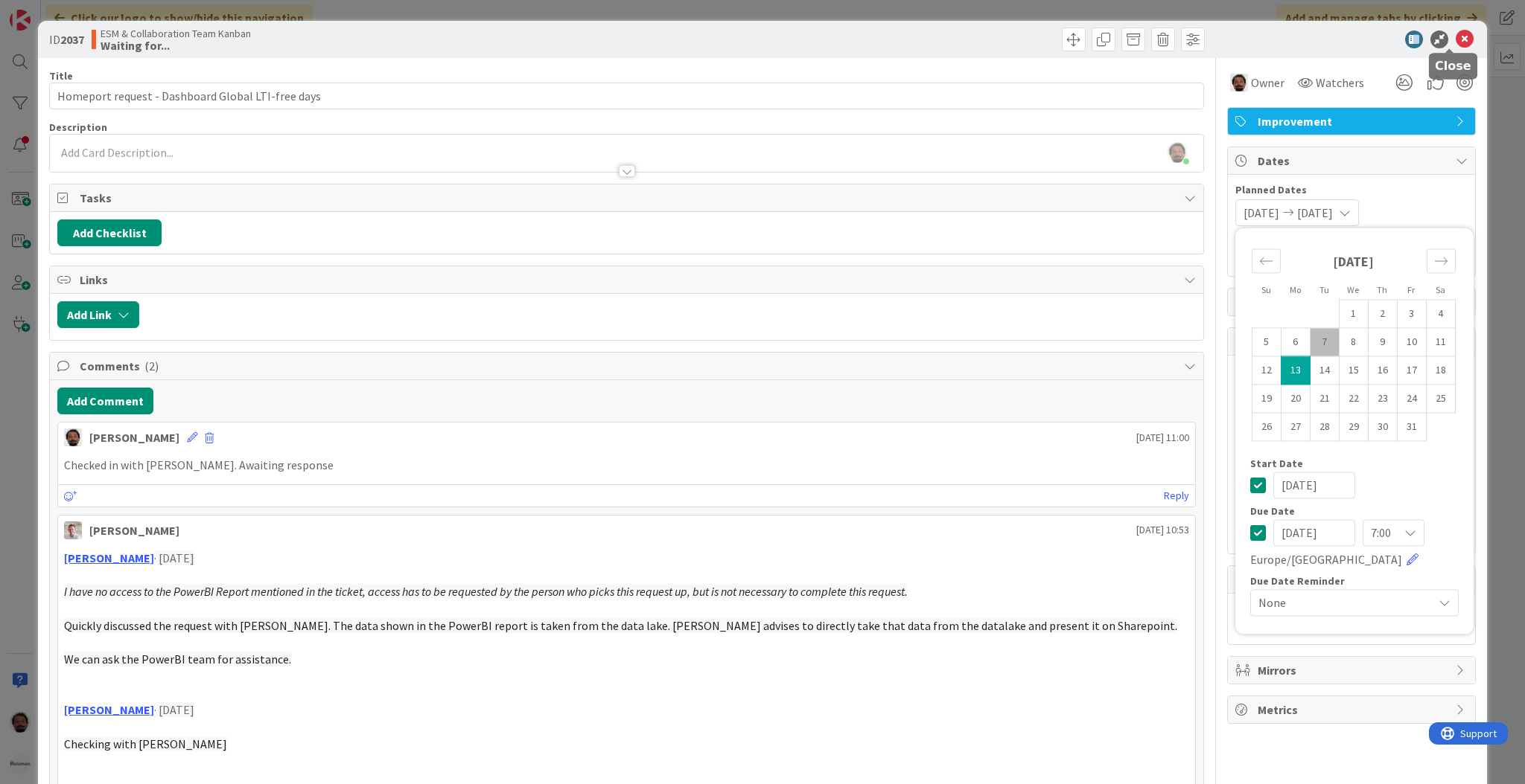
click at [1196, 39] on icon at bounding box center [1465, 40] width 18 height 18
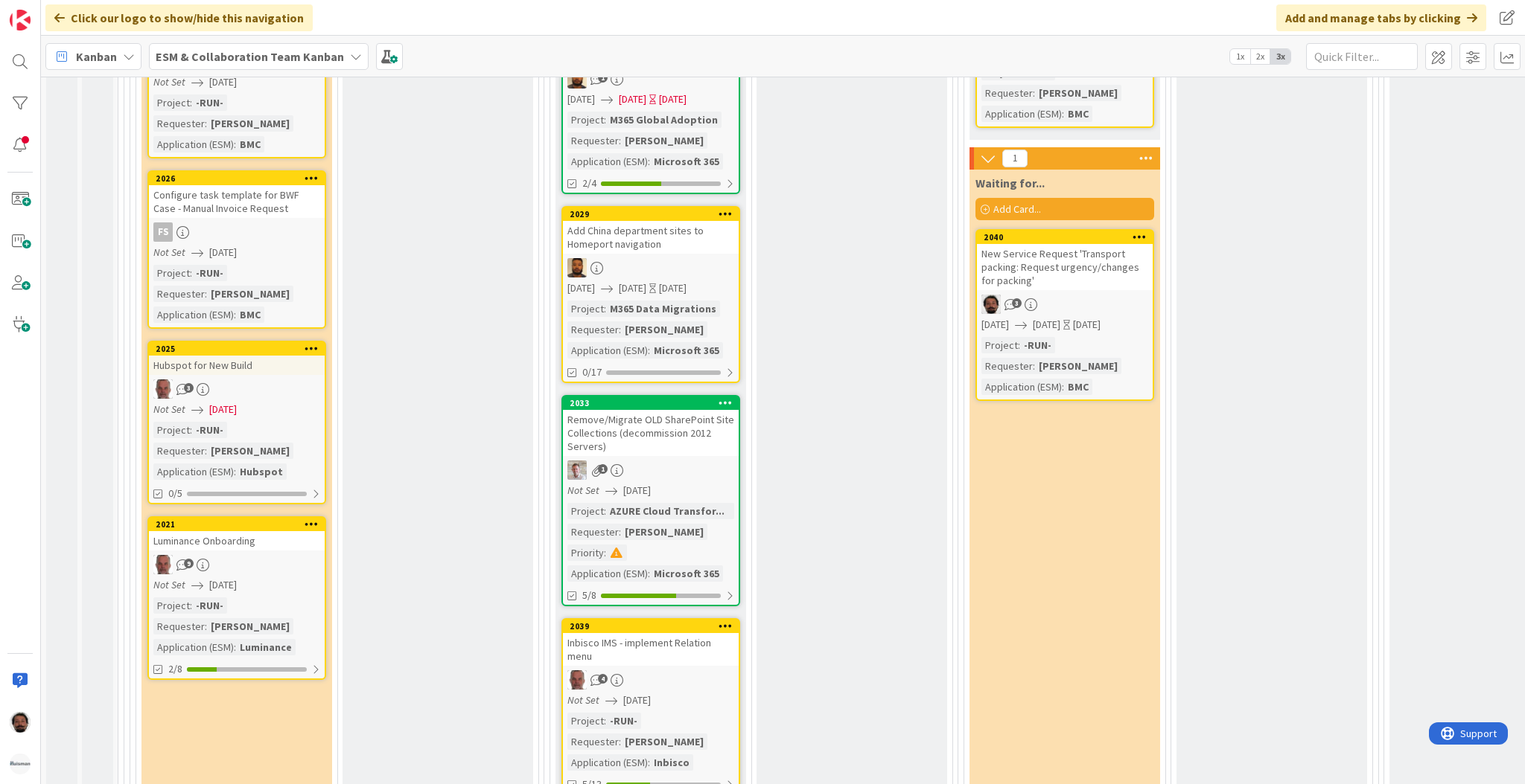
scroll to position [2553, 0]
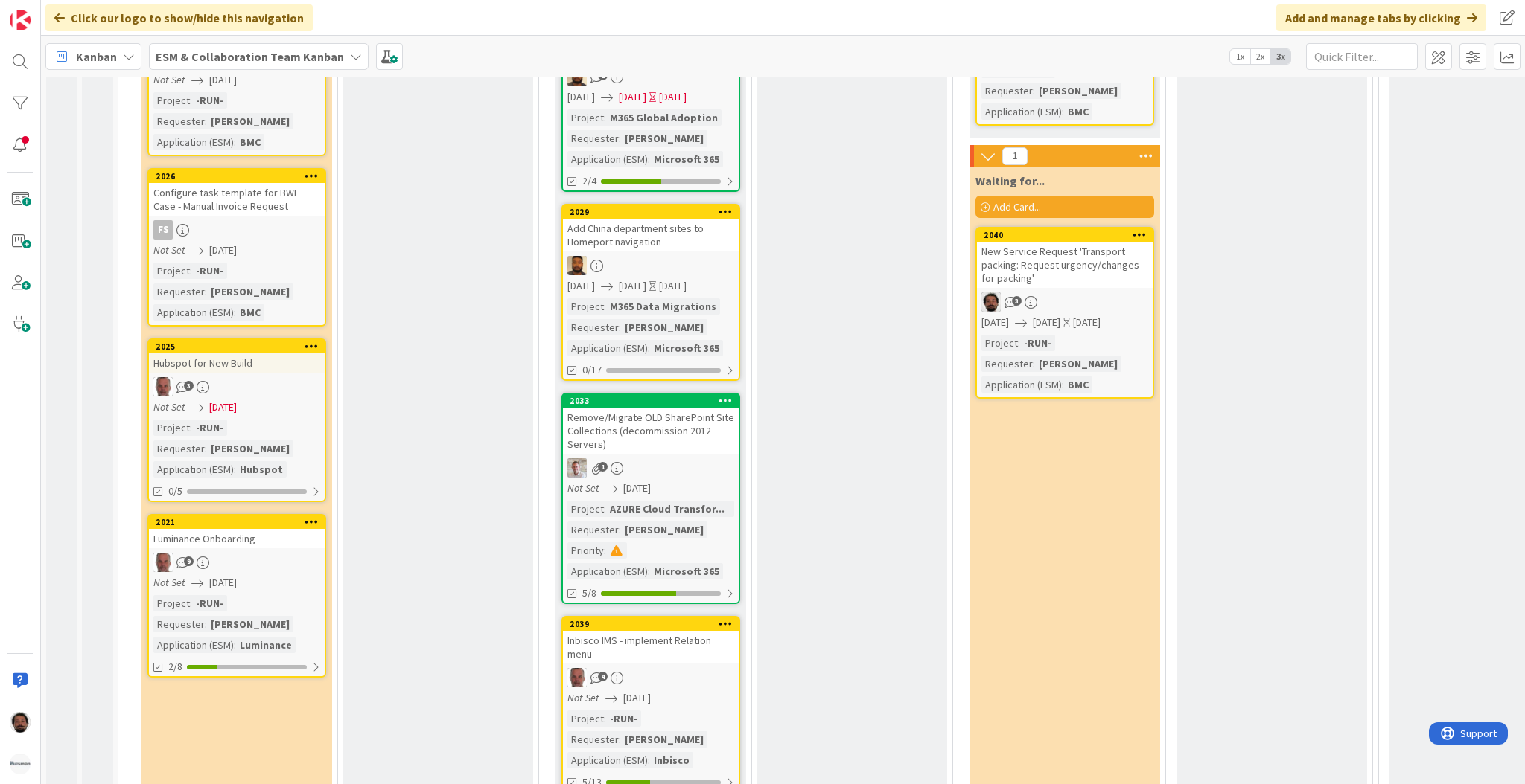
click at [1196, 379] on div "Deploying Add Card..." at bounding box center [1484, 466] width 191 height 2308
